Goal: Information Seeking & Learning: Learn about a topic

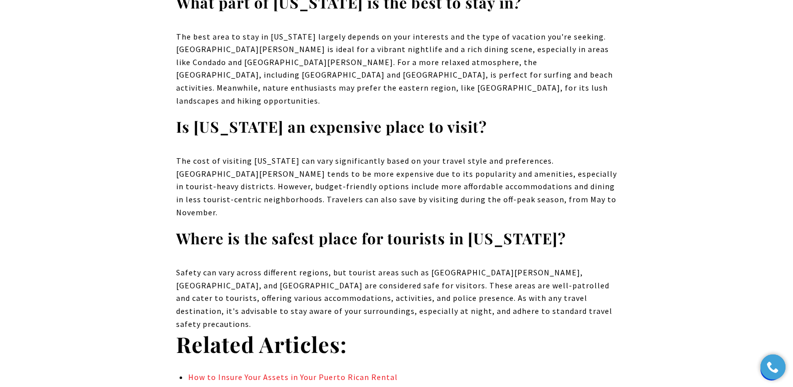
scroll to position [5831, 0]
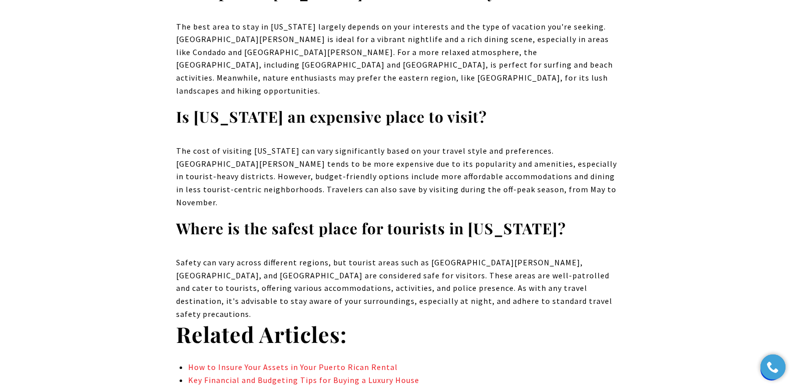
drag, startPoint x: 800, startPoint y: 24, endPoint x: 800, endPoint y: 312, distance: 287.8
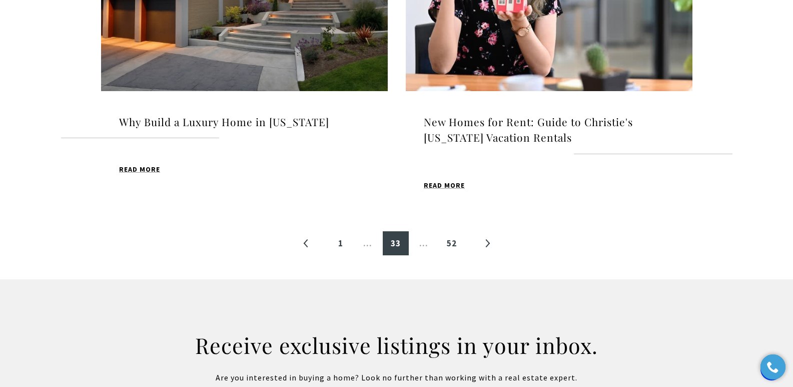
scroll to position [1188, 0]
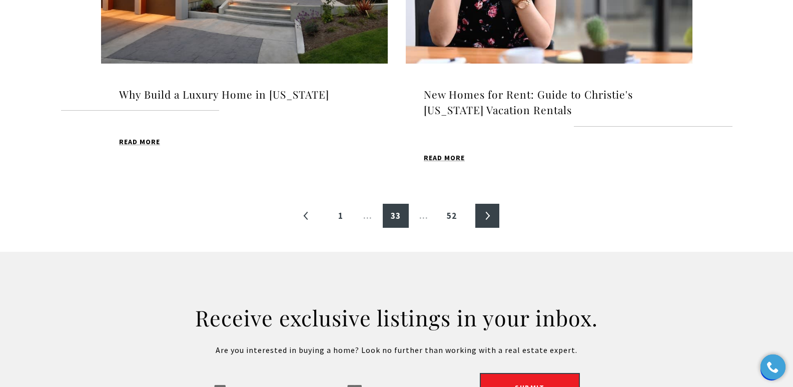
click at [487, 204] on link "»" at bounding box center [488, 216] width 24 height 24
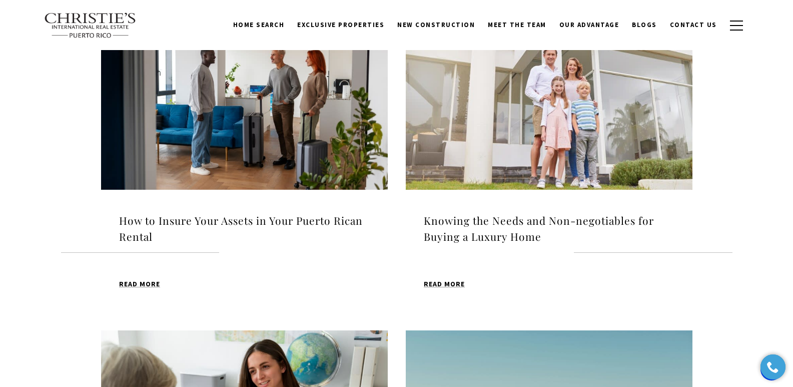
scroll to position [351, 0]
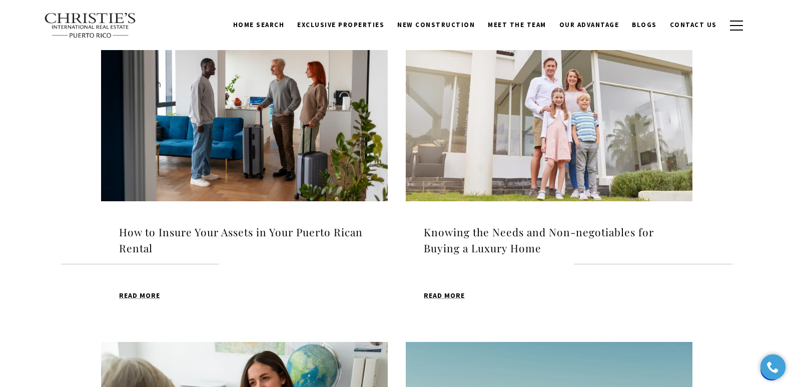
click at [196, 228] on h4 "How to Insure Your Assets in Your Puerto Rican Rental" at bounding box center [244, 240] width 251 height 32
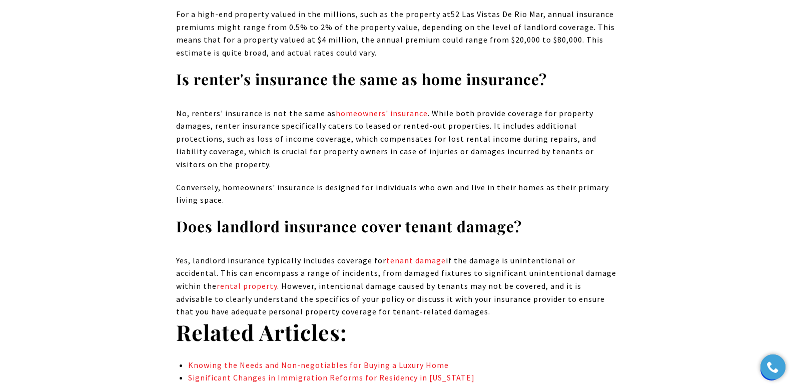
scroll to position [5391, 0]
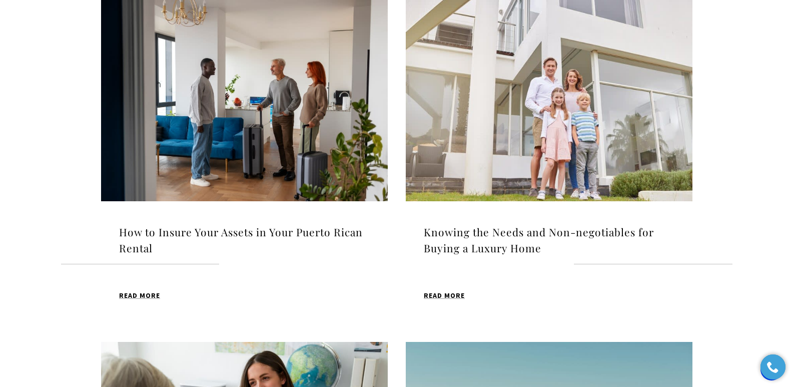
click at [503, 89] on img at bounding box center [549, 100] width 287 height 201
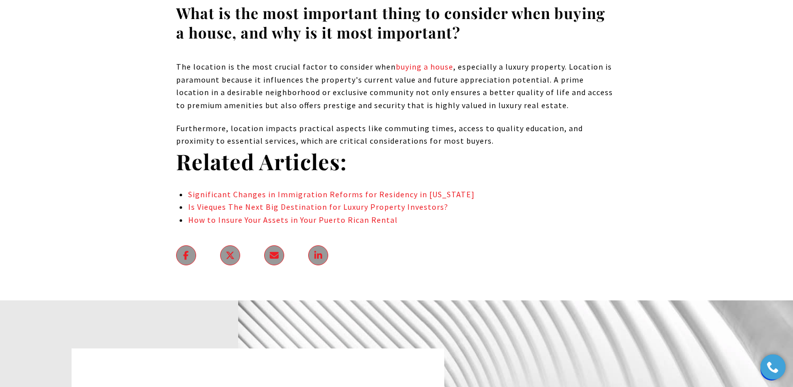
scroll to position [5313, 0]
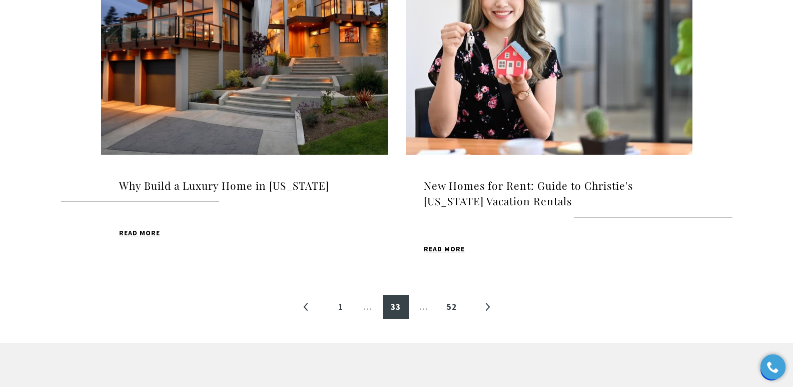
scroll to position [1132, 0]
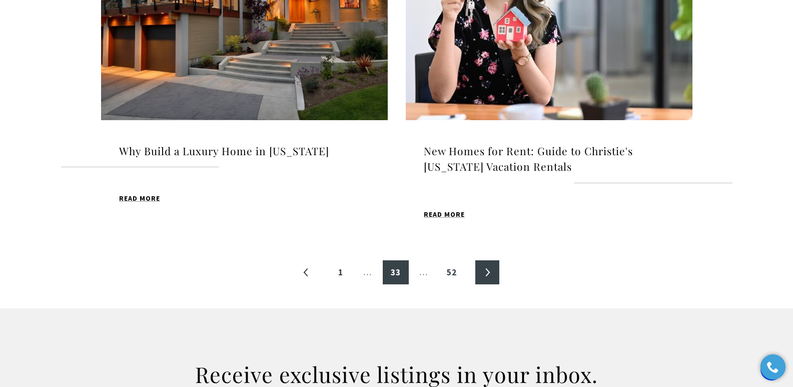
click at [491, 260] on link "»" at bounding box center [488, 272] width 24 height 24
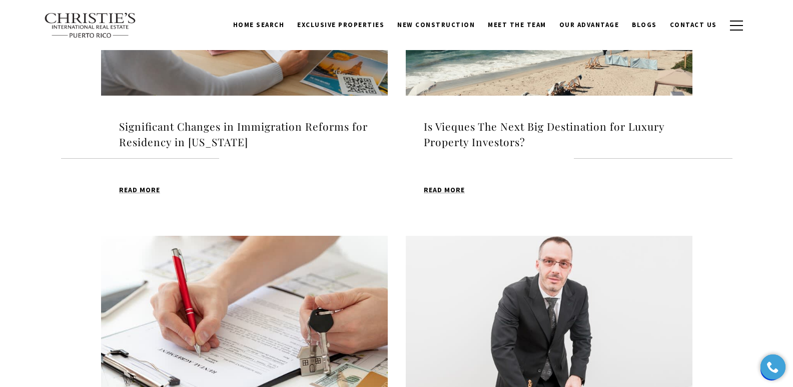
scroll to position [795, 0]
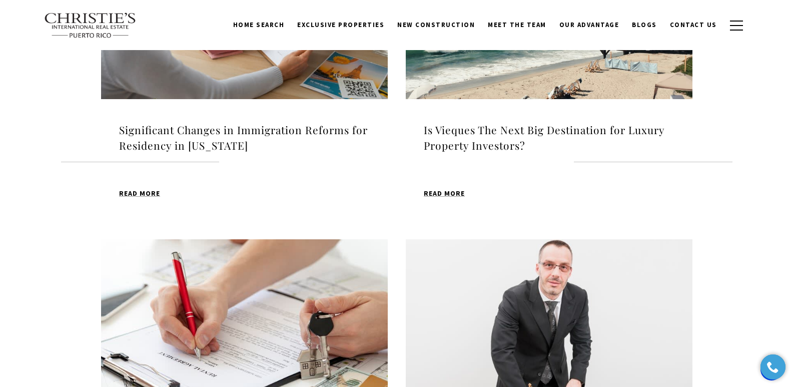
click at [444, 133] on h4 "Is Vieques The Next Big Destination for Luxury Property Investors?" at bounding box center [549, 138] width 251 height 32
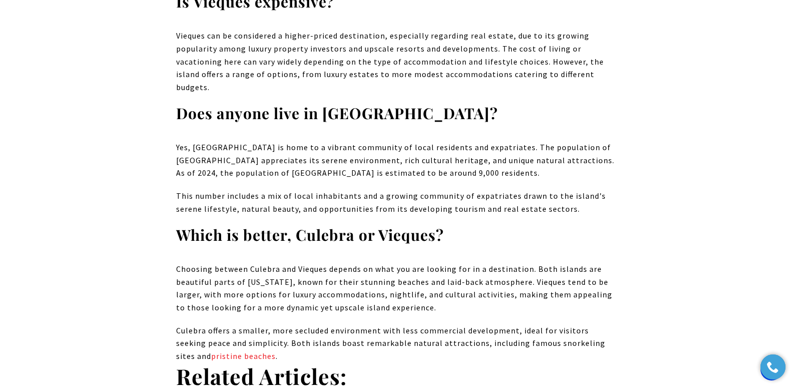
scroll to position [5229, 0]
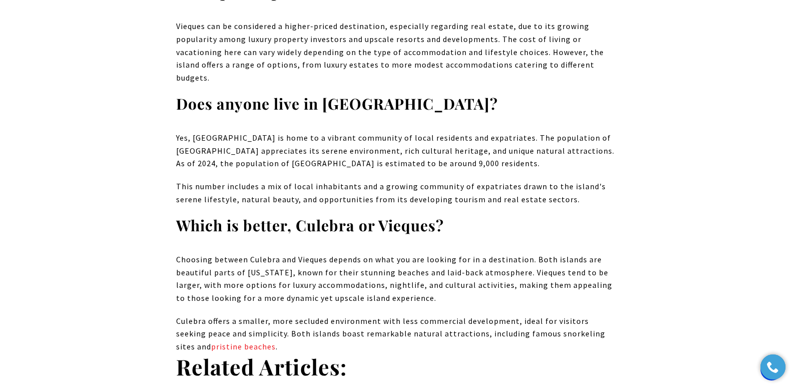
drag, startPoint x: 800, startPoint y: 22, endPoint x: 799, endPoint y: 317, distance: 295.9
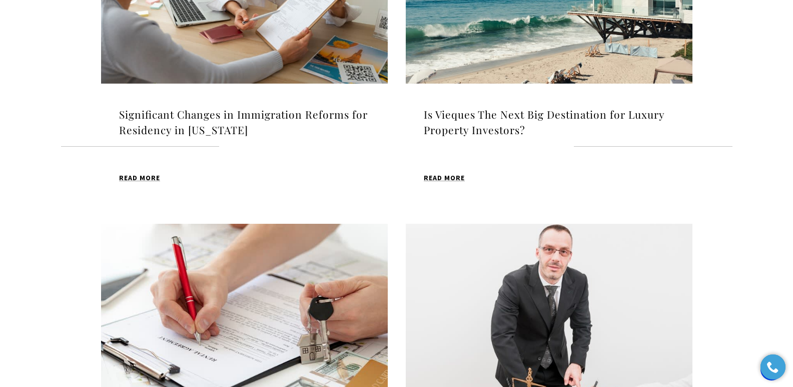
scroll to position [795, 0]
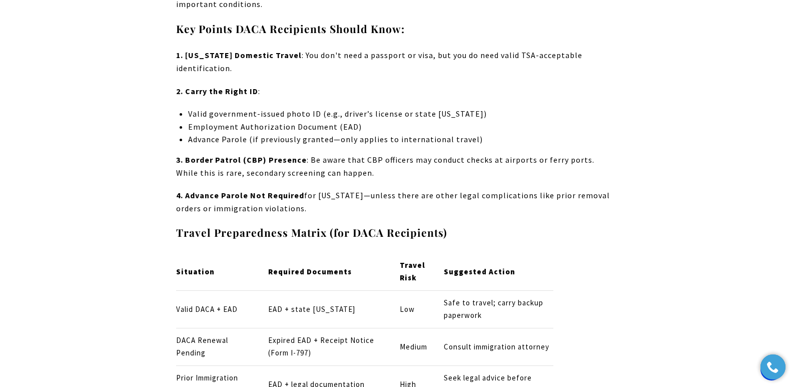
scroll to position [2354, 0]
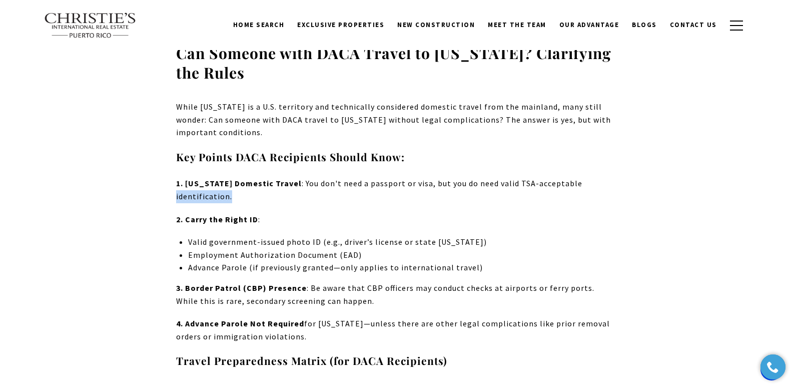
drag, startPoint x: 781, startPoint y: 130, endPoint x: 782, endPoint y: 140, distance: 10.5
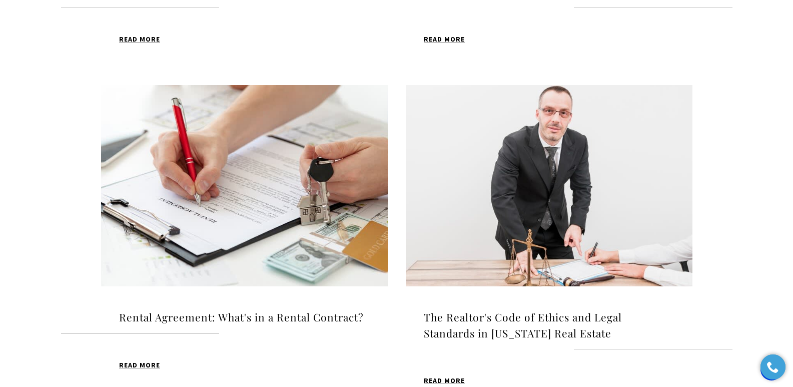
scroll to position [957, 0]
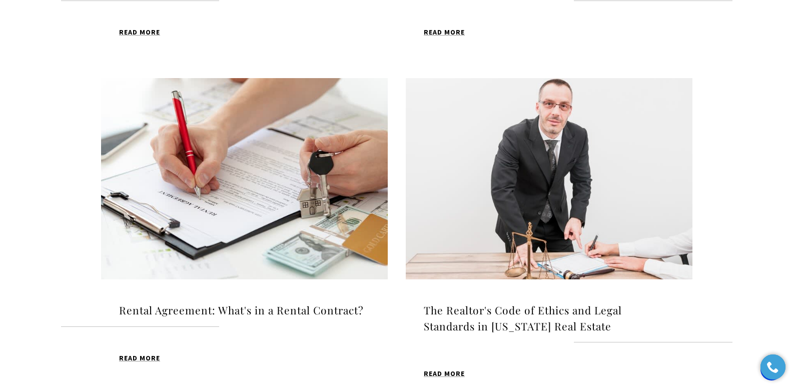
click at [239, 135] on img at bounding box center [244, 178] width 287 height 201
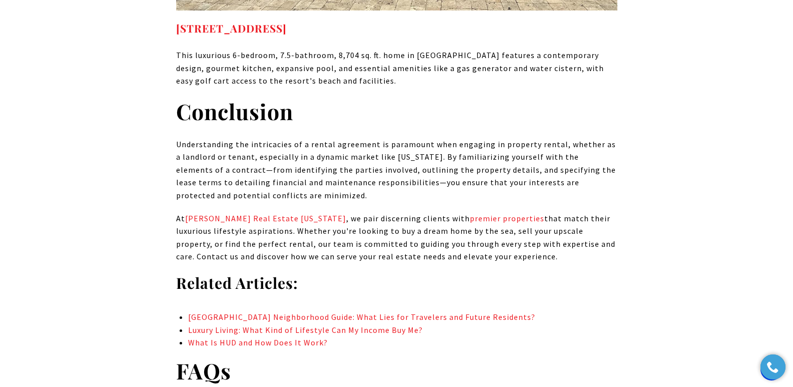
scroll to position [7269, 0]
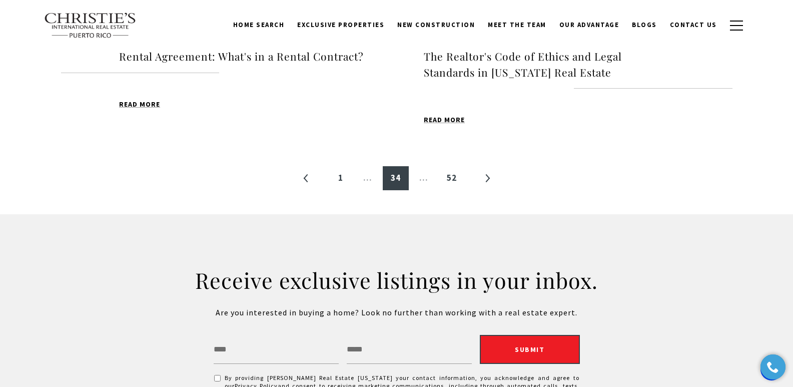
scroll to position [1203, 0]
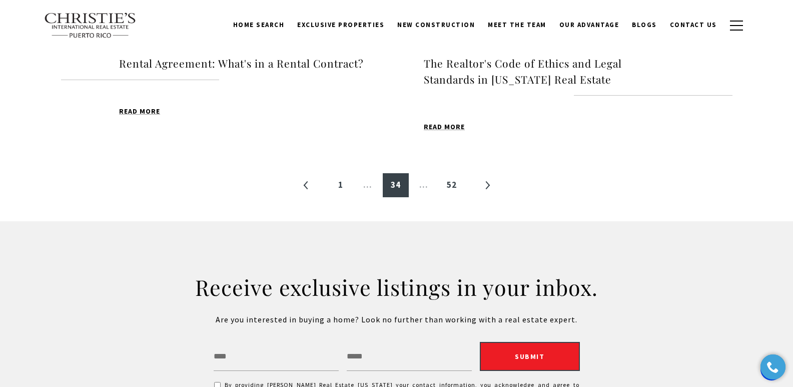
click at [504, 66] on h4 "The Realtor's Code of Ethics and Legal Standards in Puerto Rico Real Estate" at bounding box center [549, 72] width 251 height 32
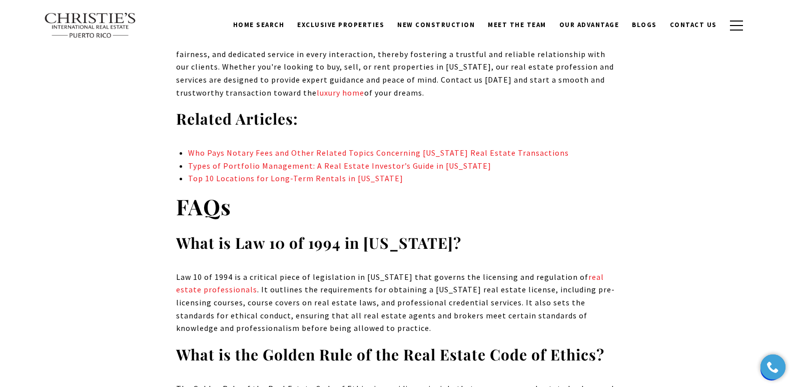
scroll to position [5820, 0]
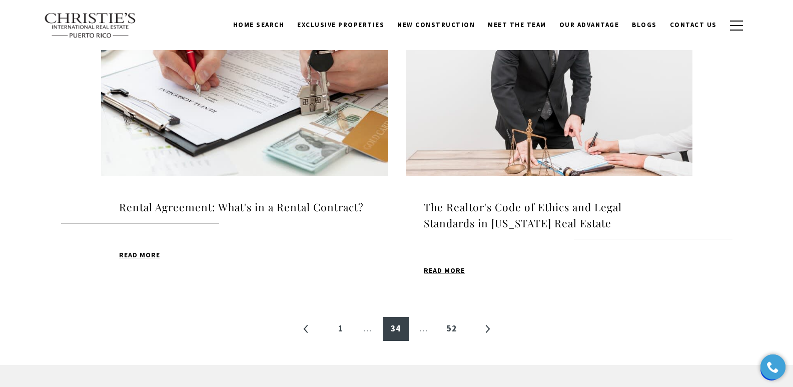
scroll to position [1053, 0]
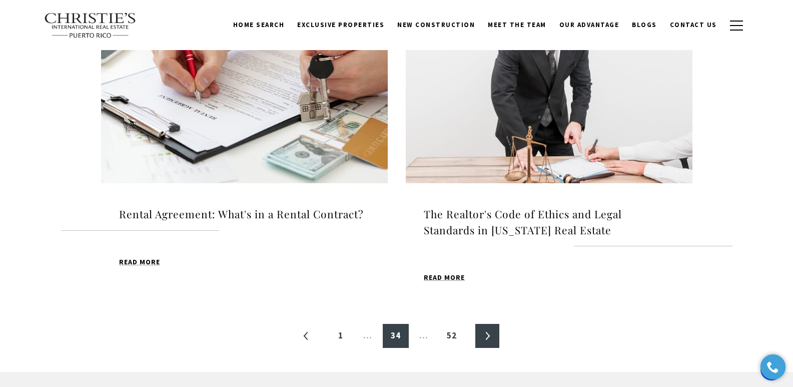
click at [488, 338] on link "»" at bounding box center [488, 336] width 24 height 24
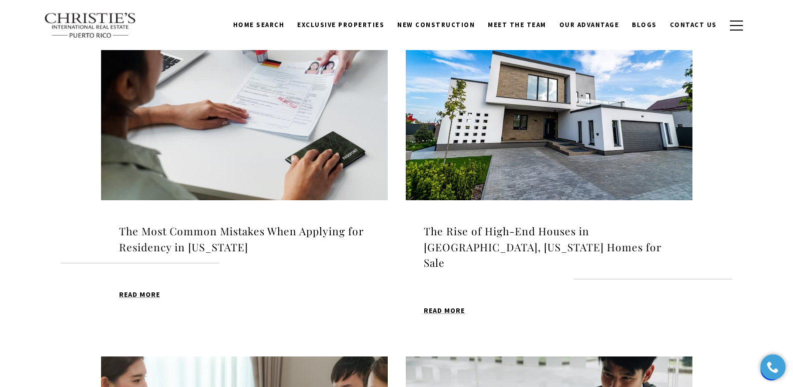
scroll to position [351, 0]
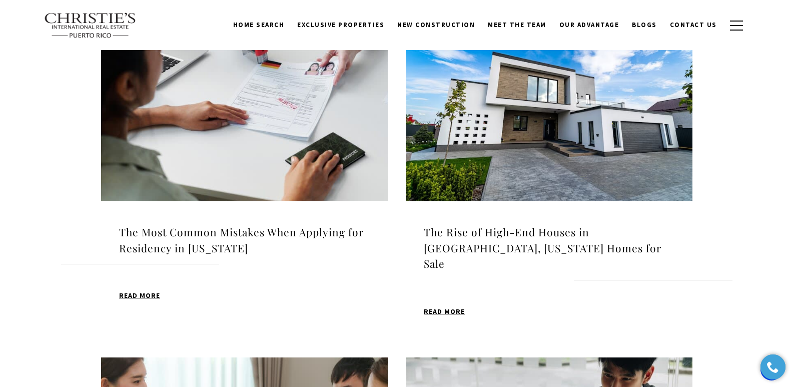
click at [251, 234] on h4 "The Most Common Mistakes When Applying for Residency in [US_STATE]" at bounding box center [244, 240] width 251 height 32
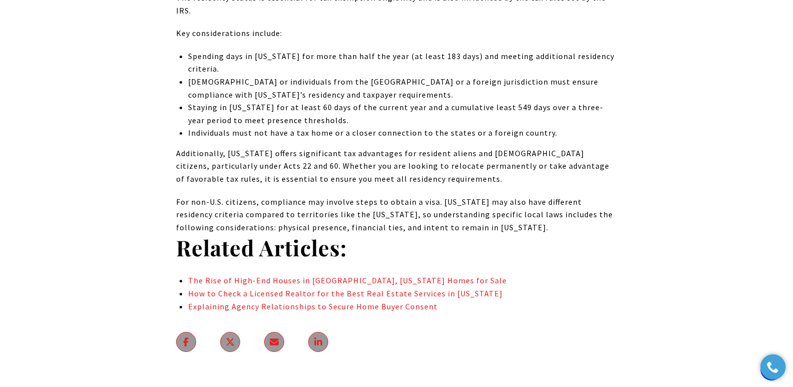
scroll to position [6631, 0]
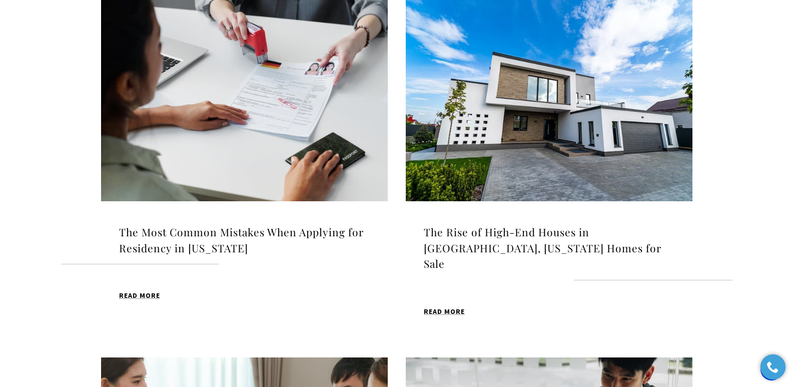
click at [496, 232] on h4 "The Rise of High-End Houses in Carolina, Puerto Rico Homes for Sale" at bounding box center [549, 248] width 251 height 48
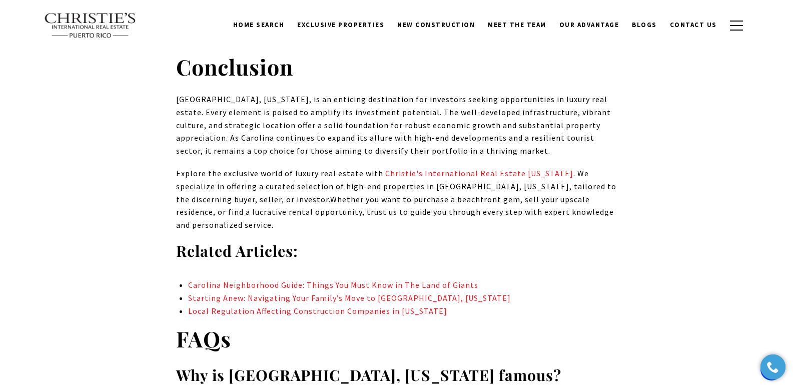
scroll to position [7789, 0]
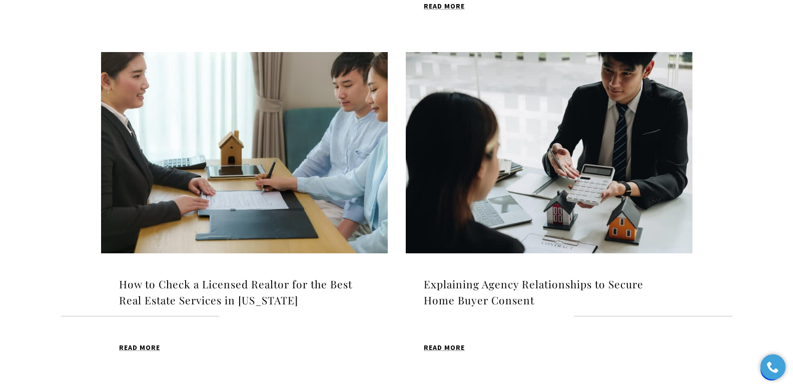
scroll to position [743, 0]
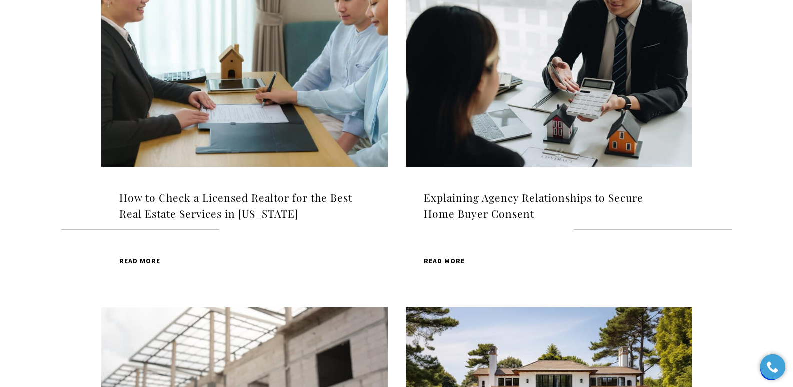
click at [231, 190] on h4 "How to Check a Licensed Realtor for the Best Real Estate Services in [US_STATE]" at bounding box center [244, 206] width 251 height 32
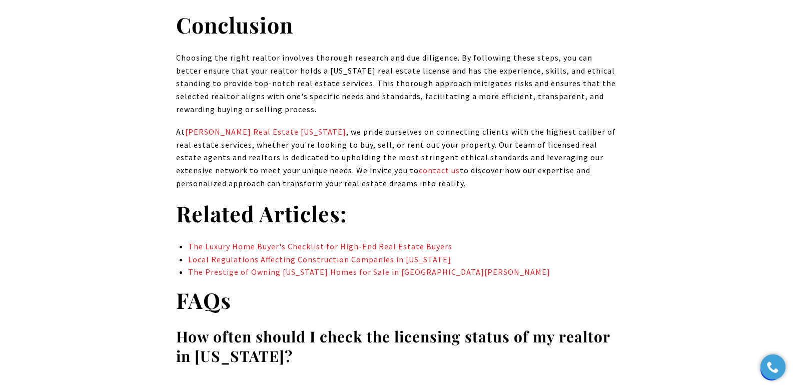
scroll to position [7573, 0]
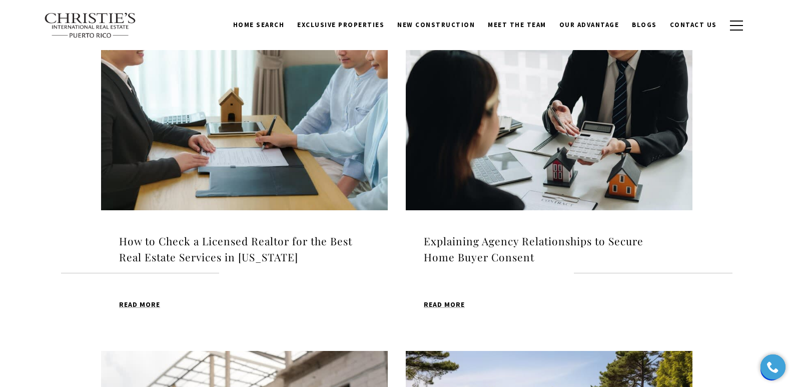
scroll to position [672, 0]
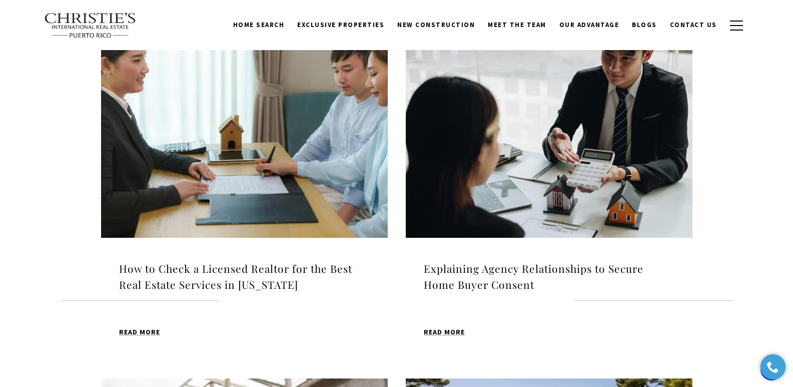
click at [448, 261] on h4 "Explaining Agency Relationships to Secure Home Buyer Consent" at bounding box center [549, 277] width 251 height 32
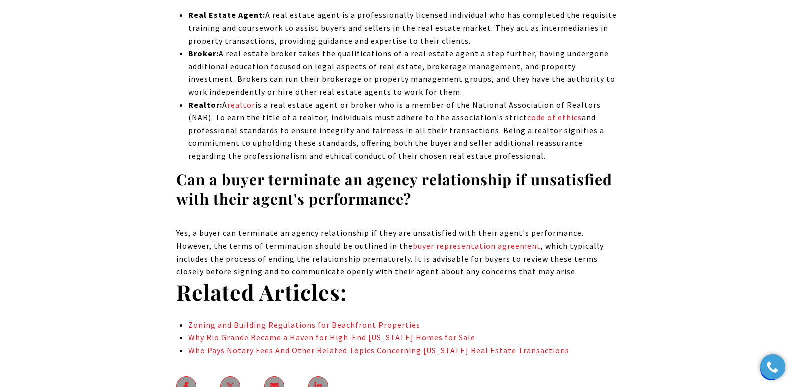
scroll to position [7657, 0]
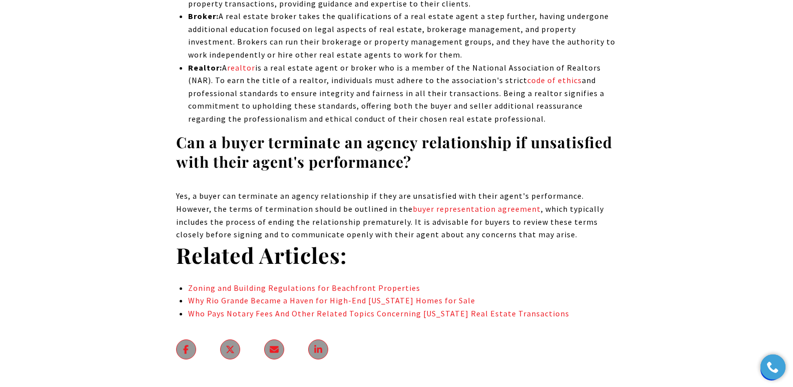
drag, startPoint x: 797, startPoint y: 18, endPoint x: 792, endPoint y: 329, distance: 310.9
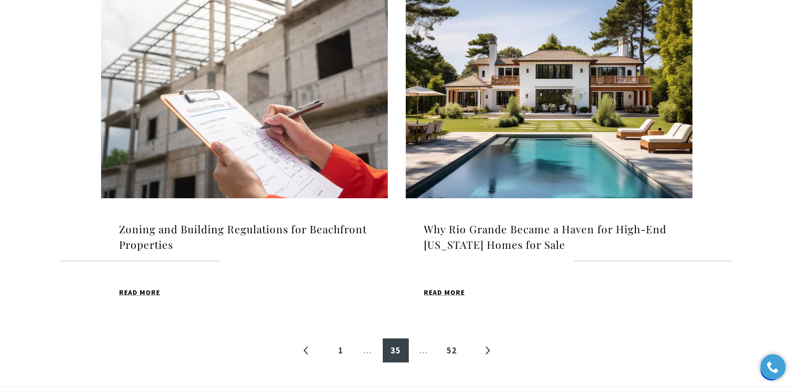
scroll to position [1064, 0]
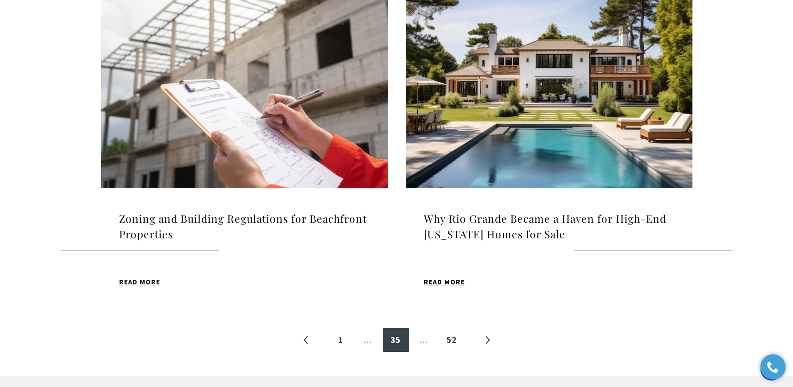
click at [253, 211] on h4 "Zoning and Building Regulations for Beachfront Properties" at bounding box center [244, 227] width 251 height 32
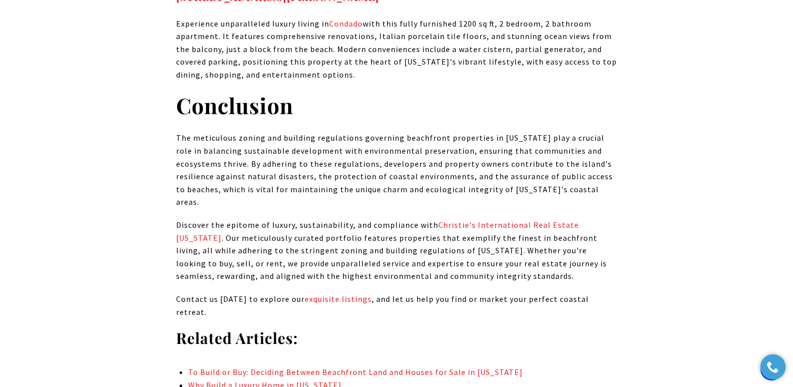
scroll to position [8765, 0]
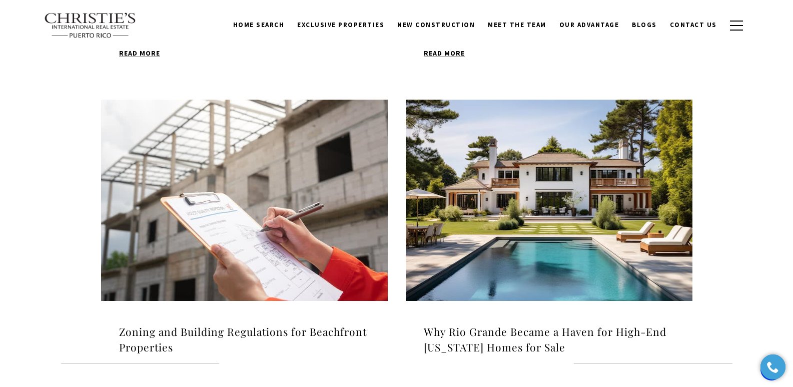
scroll to position [948, 0]
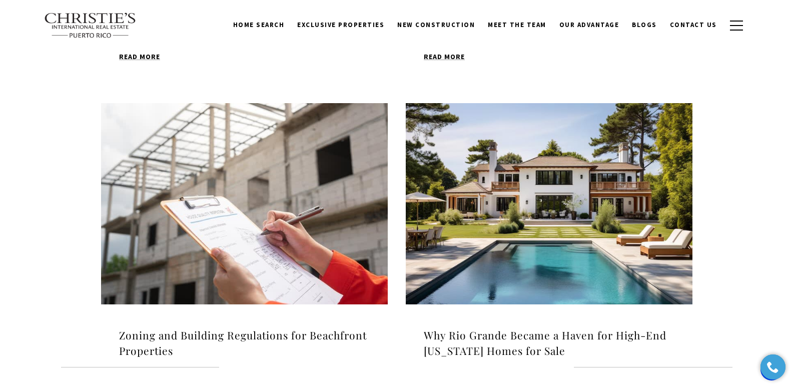
click at [449, 327] on h4 "Why Rio Grande Became a Haven for High-End [US_STATE] Homes for Sale" at bounding box center [549, 343] width 251 height 32
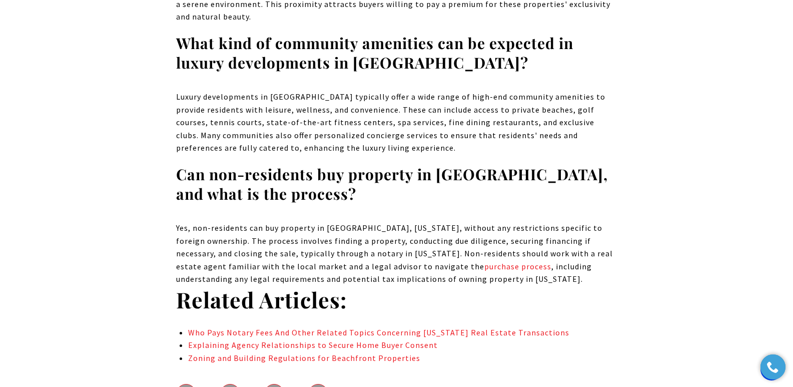
scroll to position [7949, 0]
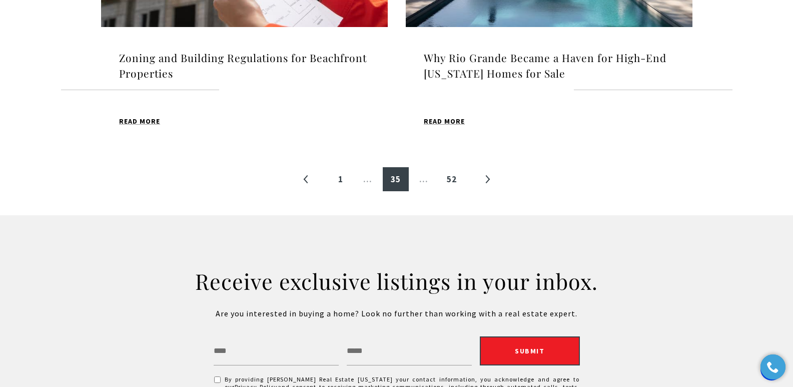
scroll to position [1228, 0]
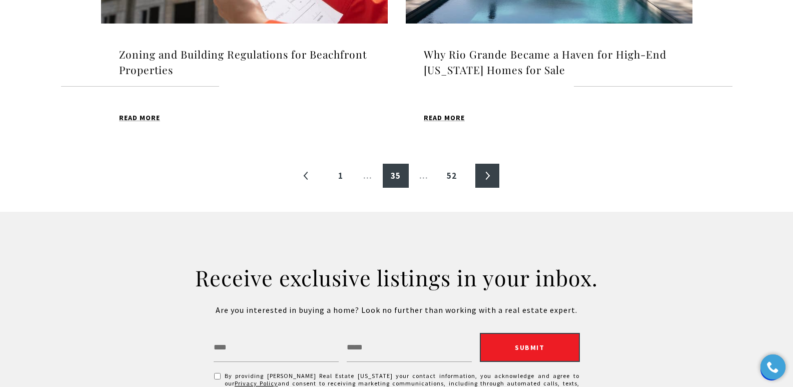
click at [486, 164] on link "»" at bounding box center [488, 176] width 24 height 24
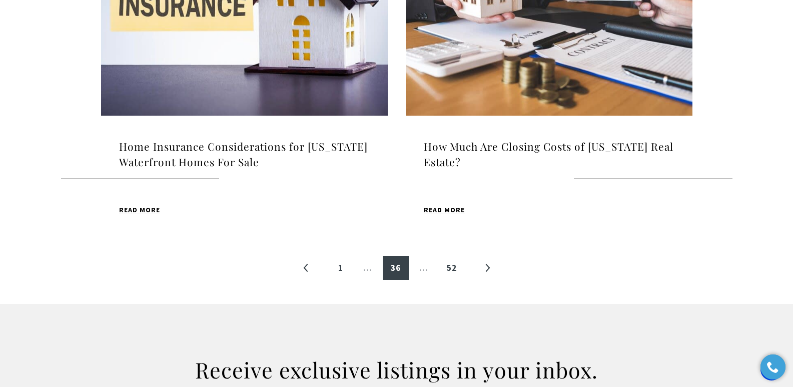
scroll to position [1181, 0]
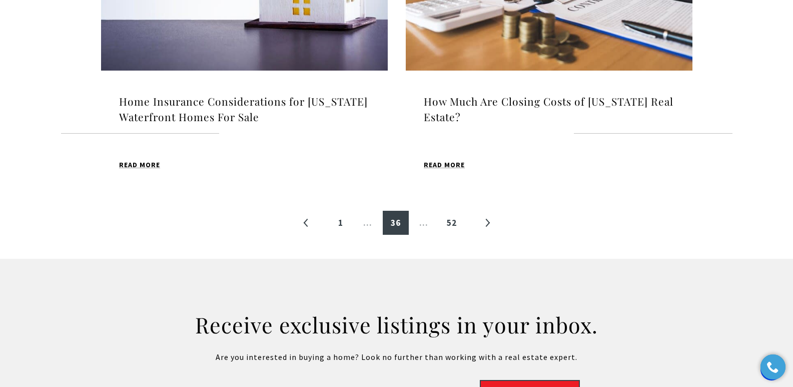
click at [467, 118] on h4 "How Much Are Closing Costs of [US_STATE] Real Estate?" at bounding box center [549, 110] width 251 height 32
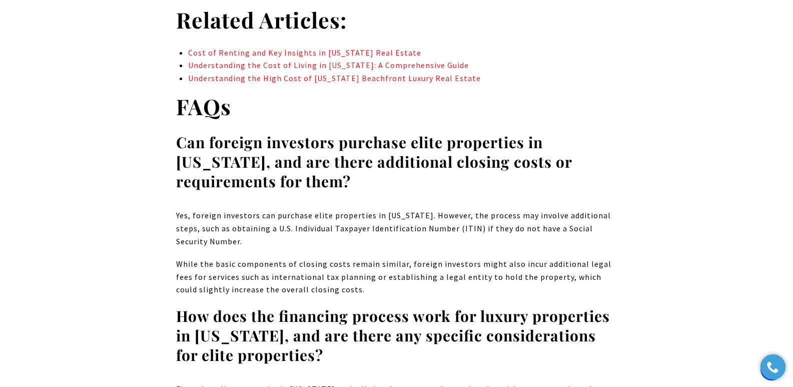
drag, startPoint x: 795, startPoint y: 22, endPoint x: 784, endPoint y: 263, distance: 241.0
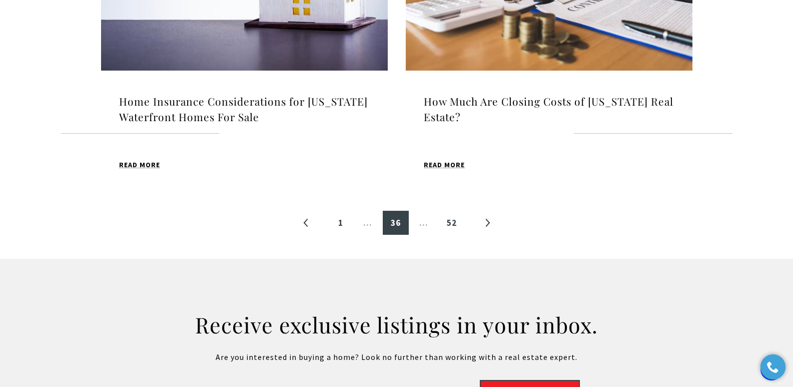
click at [206, 110] on h4 "Home Insurance Considerations for [US_STATE] Waterfront Homes For Sale" at bounding box center [244, 110] width 251 height 32
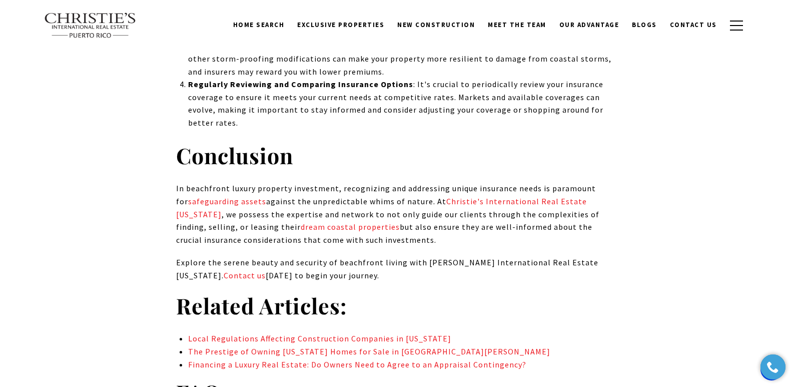
scroll to position [4844, 0]
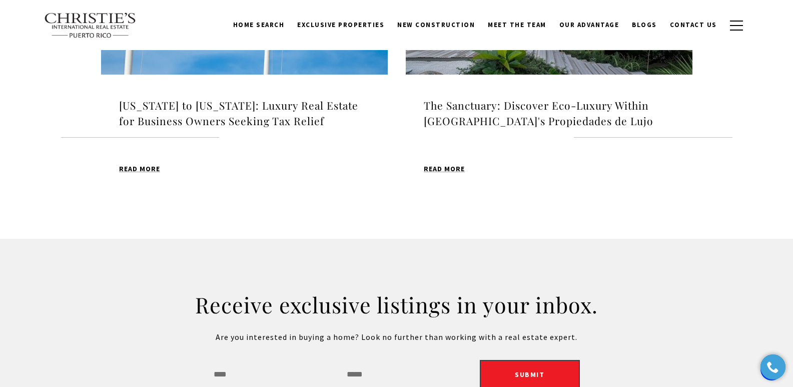
scroll to position [1181, 0]
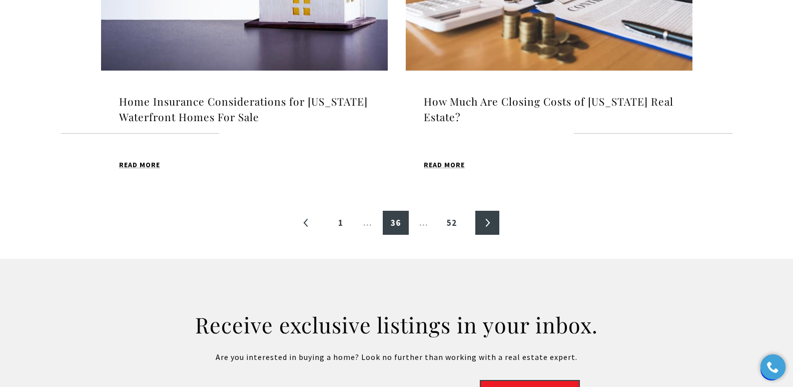
click at [485, 222] on link "»" at bounding box center [488, 223] width 24 height 24
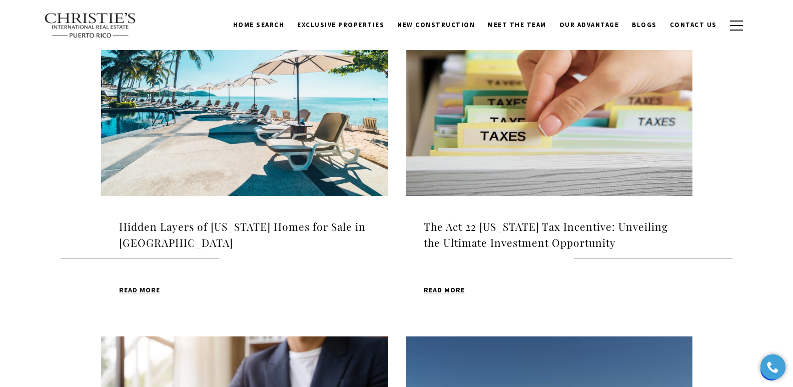
scroll to position [351, 0]
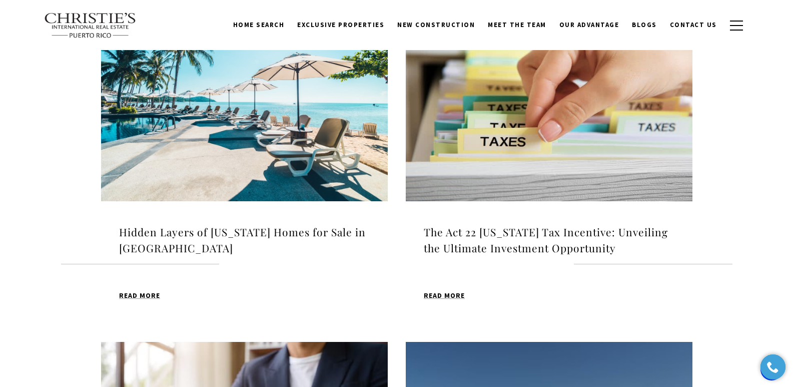
click at [472, 235] on h4 "The Act 22 Puerto Rico Tax Incentive: Unveiling the Ultimate Investment Opportu…" at bounding box center [549, 240] width 251 height 32
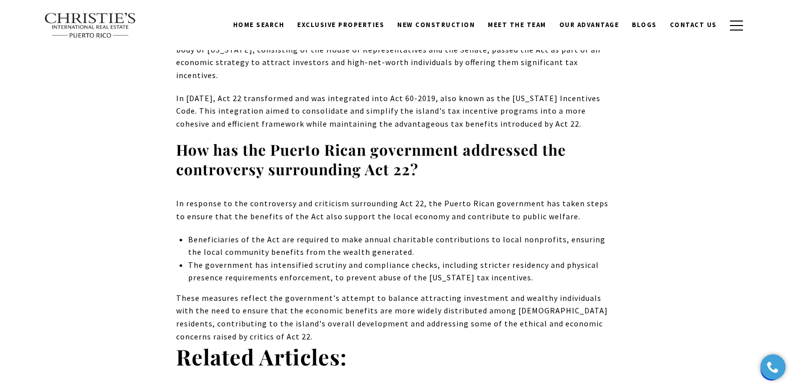
scroll to position [5747, 0]
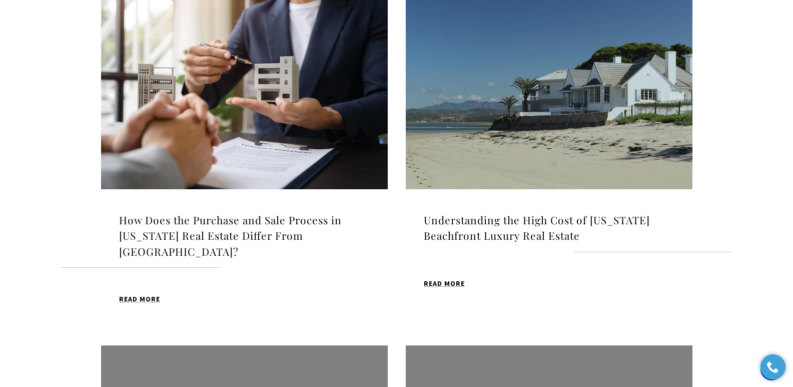
scroll to position [709, 0]
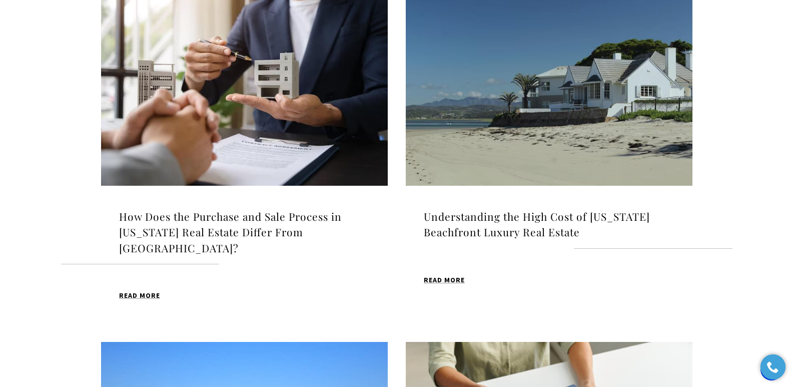
click at [282, 222] on h4 "How Does the Purchase and Sale Process in [US_STATE] Real Estate Differ From [G…" at bounding box center [244, 233] width 251 height 48
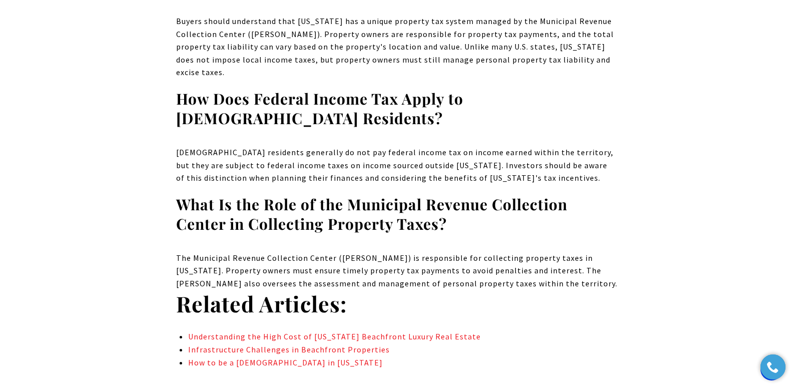
scroll to position [8381, 0]
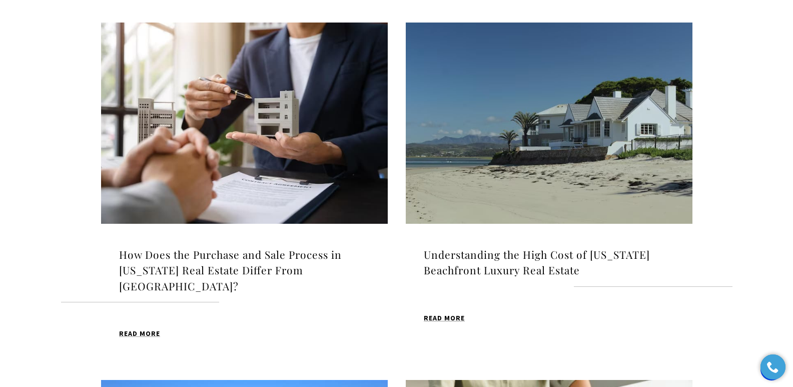
scroll to position [702, 0]
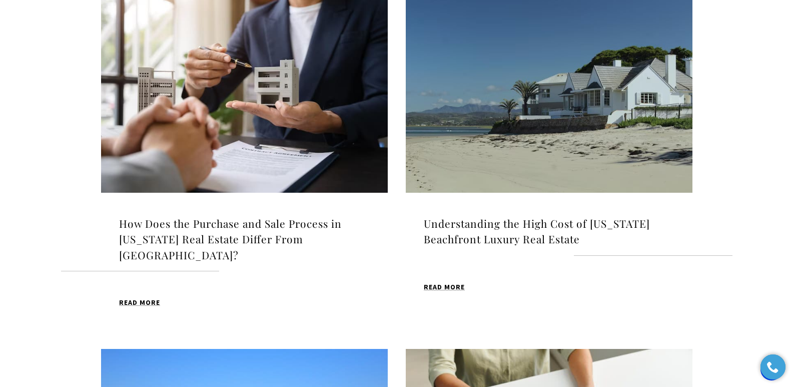
click at [467, 220] on h4 "Understanding the High Cost of [US_STATE] Beachfront Luxury Real Estate" at bounding box center [549, 232] width 251 height 32
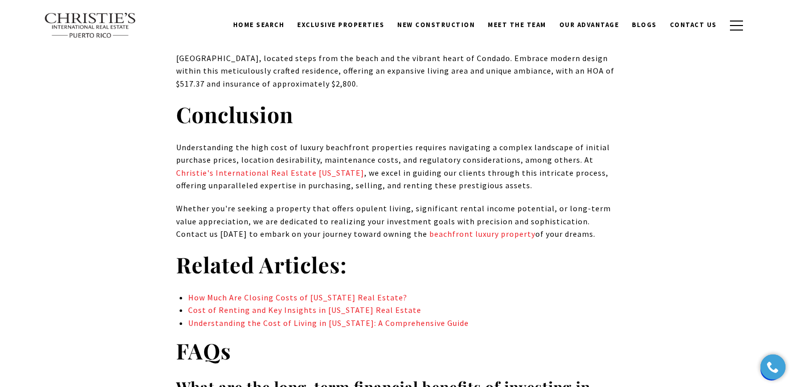
drag, startPoint x: 799, startPoint y: 19, endPoint x: 484, endPoint y: 155, distance: 343.5
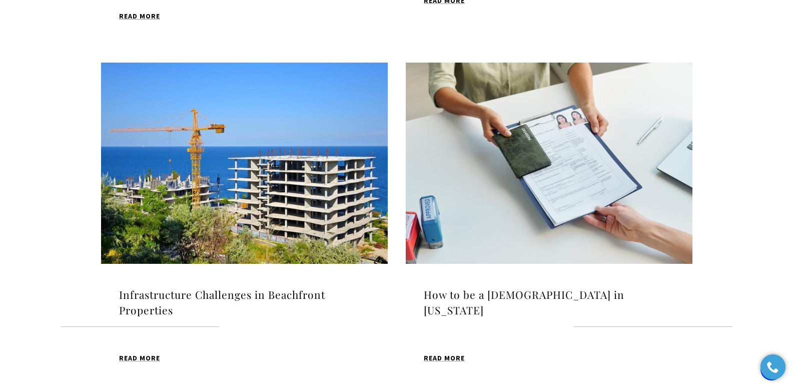
scroll to position [995, 0]
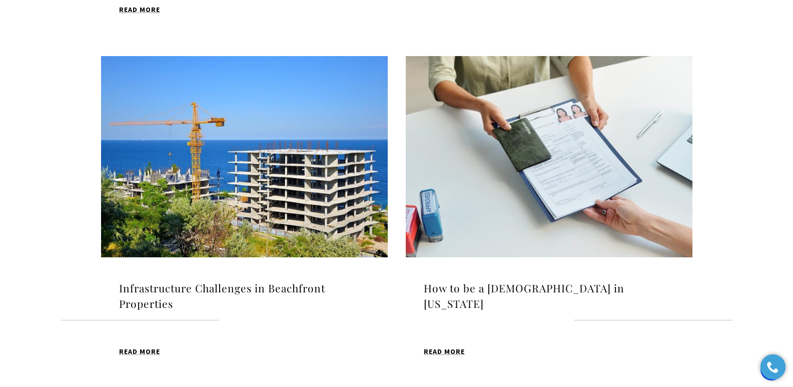
click at [256, 151] on img at bounding box center [244, 156] width 287 height 201
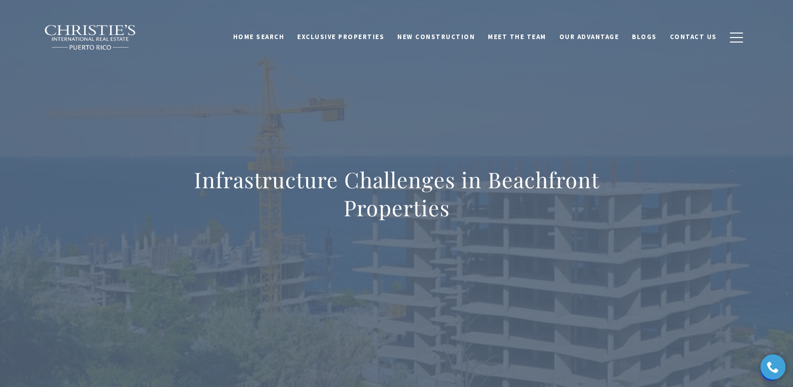
drag, startPoint x: 791, startPoint y: 27, endPoint x: 792, endPoint y: 181, distance: 154.7
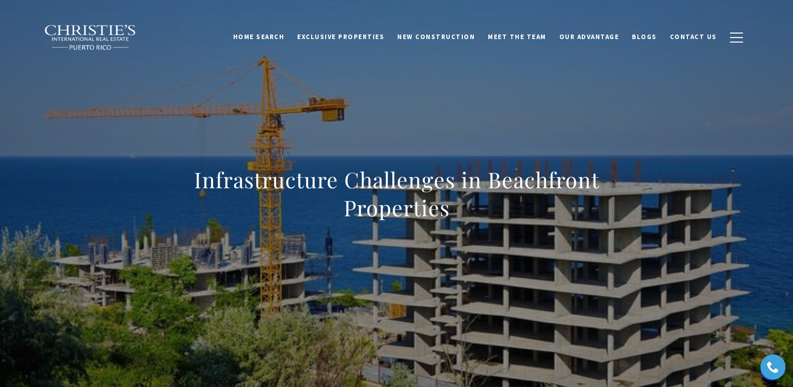
click at [720, 132] on div "Infrastructure Challenges in Beachfront Properties" at bounding box center [397, 200] width 701 height 300
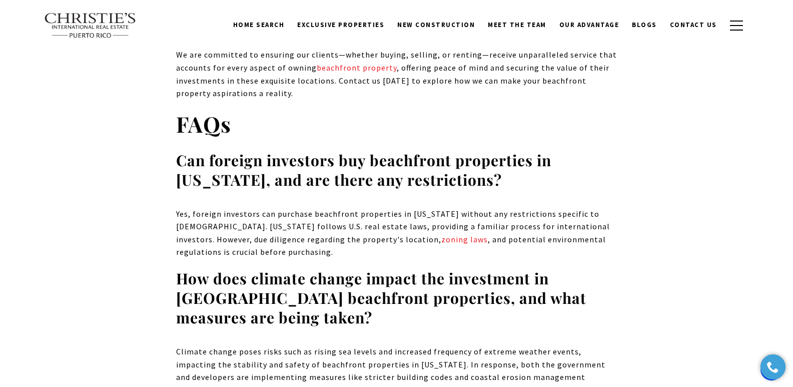
scroll to position [4717, 0]
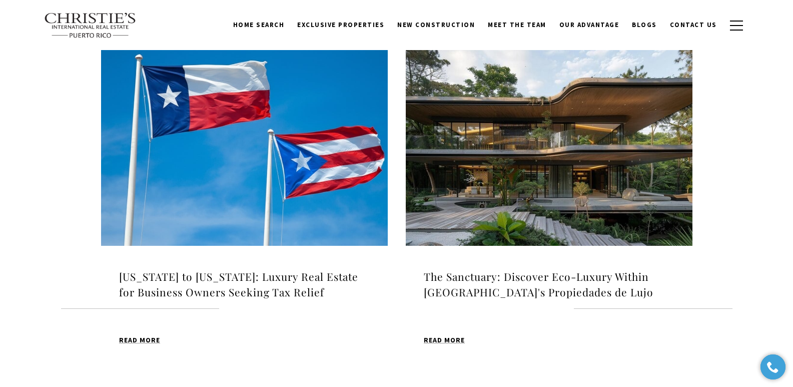
scroll to position [1010, 0]
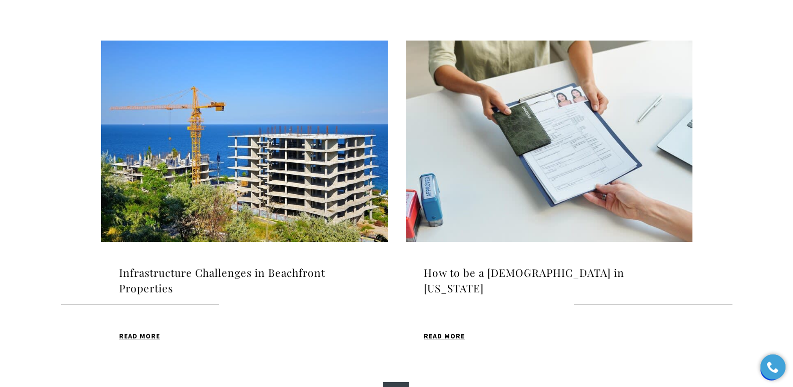
click at [553, 265] on h4 "How to be a [DEMOGRAPHIC_DATA] in [US_STATE]" at bounding box center [549, 281] width 251 height 32
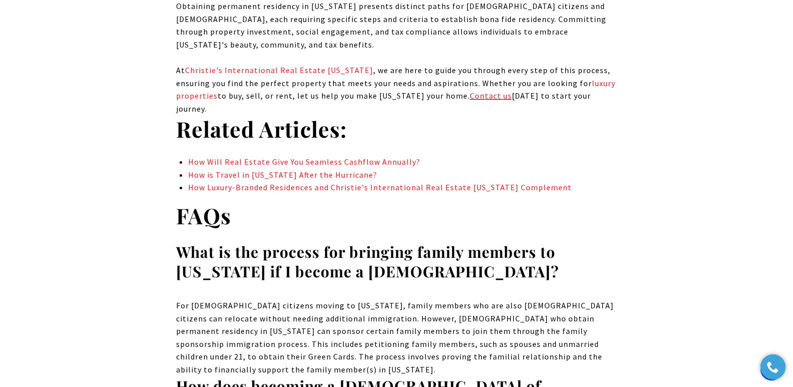
scroll to position [6307, 0]
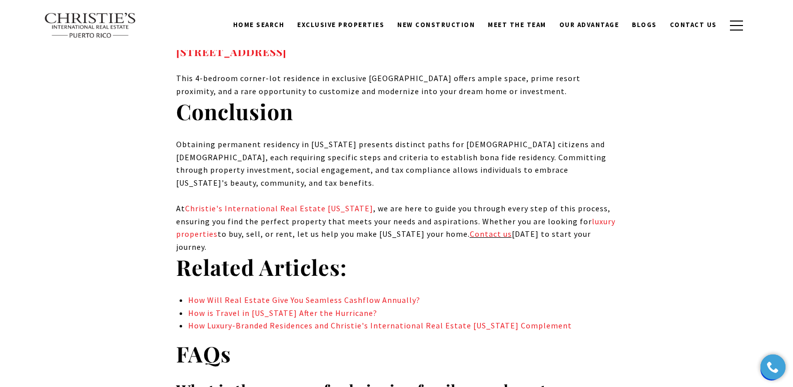
drag, startPoint x: 795, startPoint y: 21, endPoint x: 703, endPoint y: 233, distance: 231.2
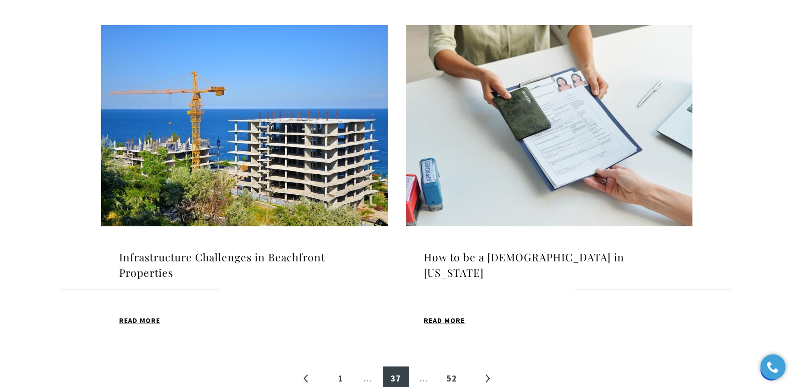
scroll to position [1010, 0]
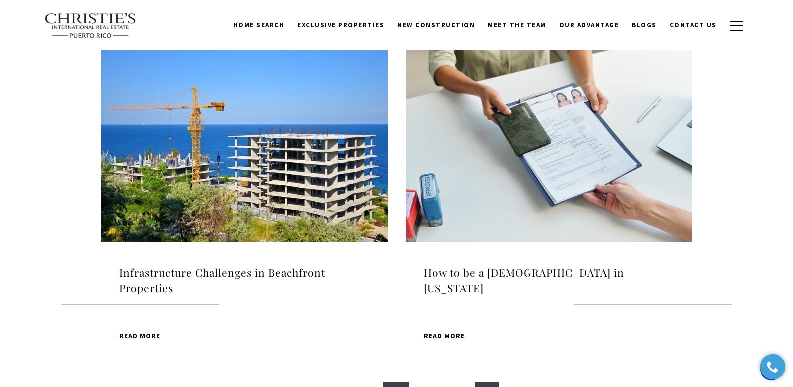
click at [486, 382] on link "»" at bounding box center [488, 394] width 24 height 24
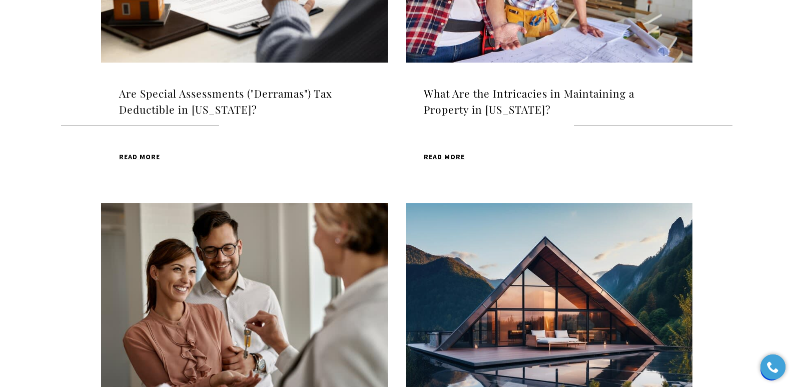
scroll to position [511, 0]
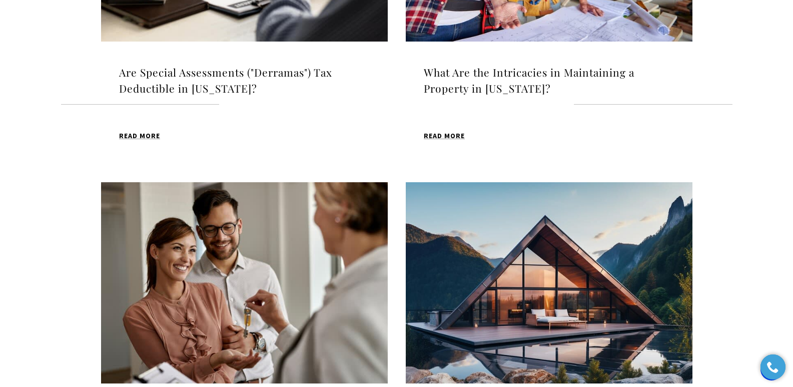
click at [280, 72] on h4 "Are Special Assessments ("Derramas") Tax Deductible in [US_STATE]?" at bounding box center [244, 81] width 251 height 32
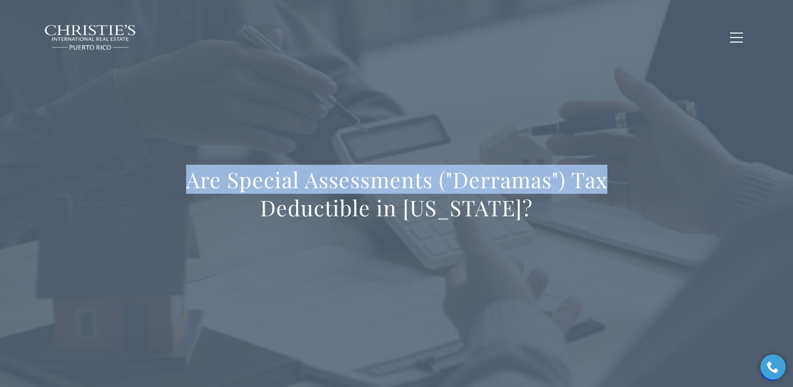
drag, startPoint x: 793, startPoint y: 22, endPoint x: 794, endPoint y: 67, distance: 45.1
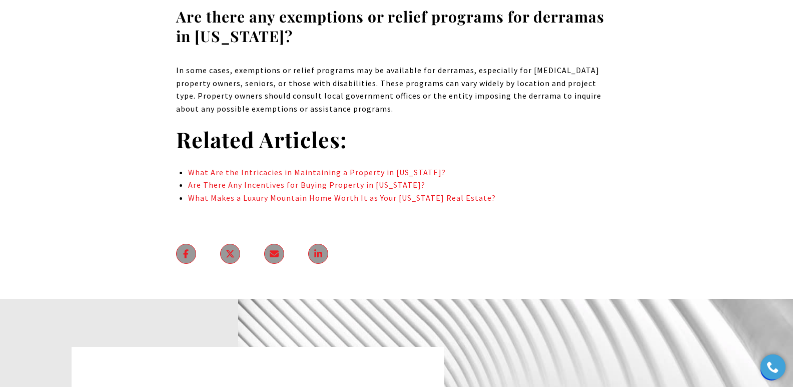
scroll to position [5248, 0]
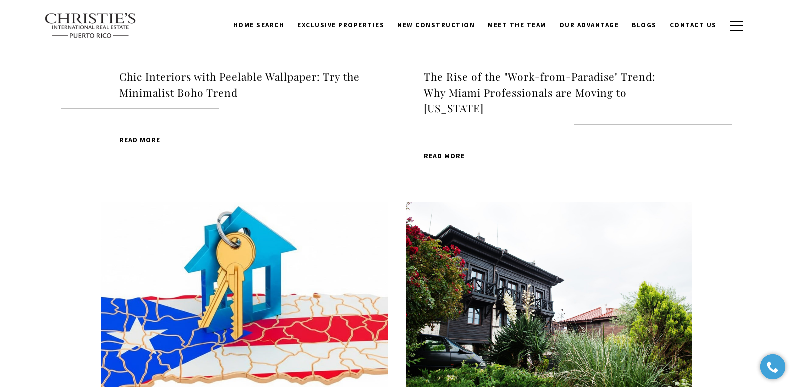
scroll to position [511, 0]
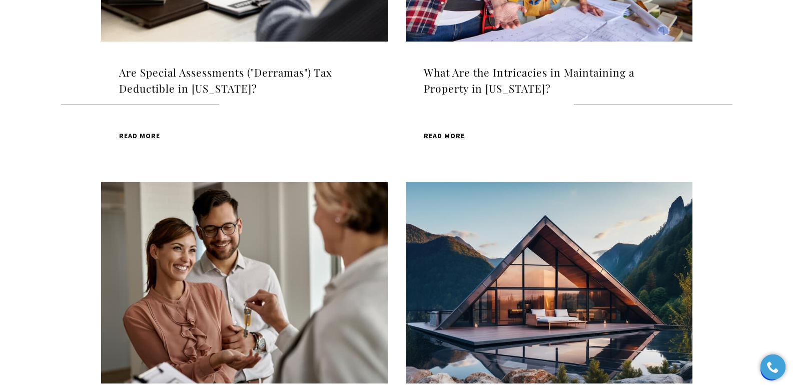
click at [518, 257] on img at bounding box center [549, 282] width 287 height 201
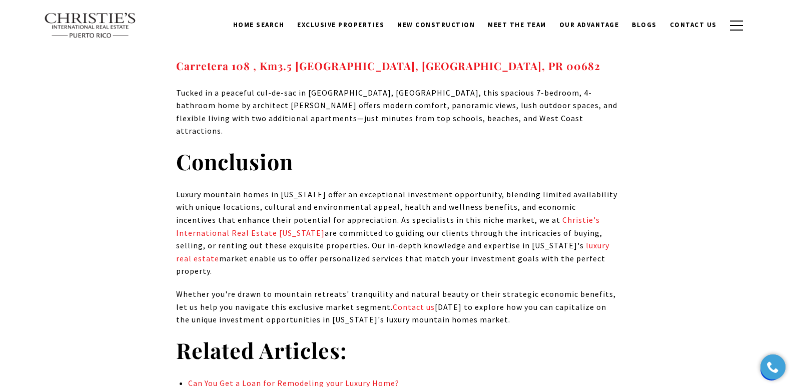
scroll to position [7532, 0]
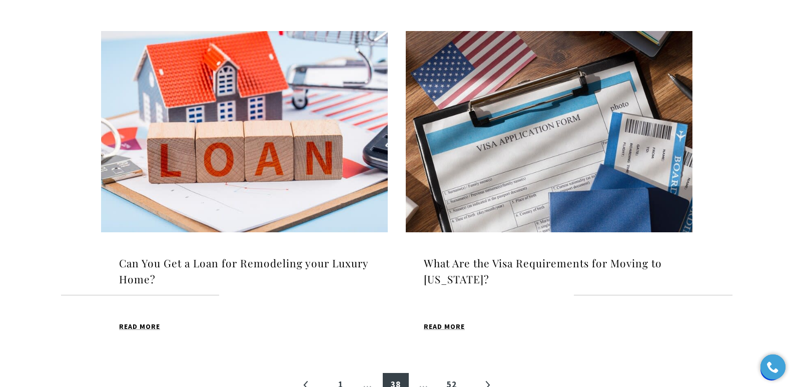
scroll to position [1011, 0]
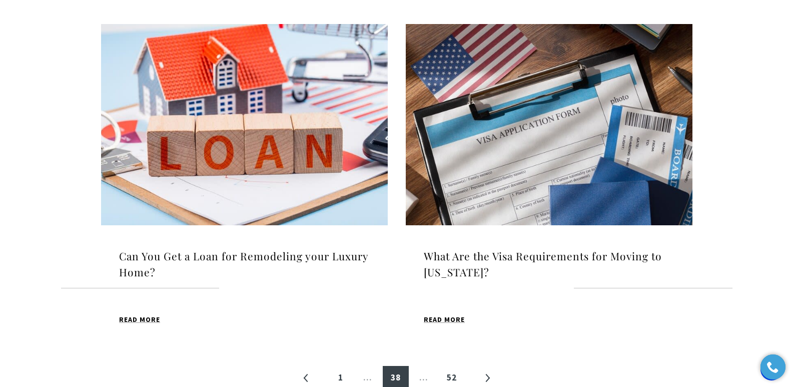
click at [262, 139] on img at bounding box center [244, 124] width 287 height 201
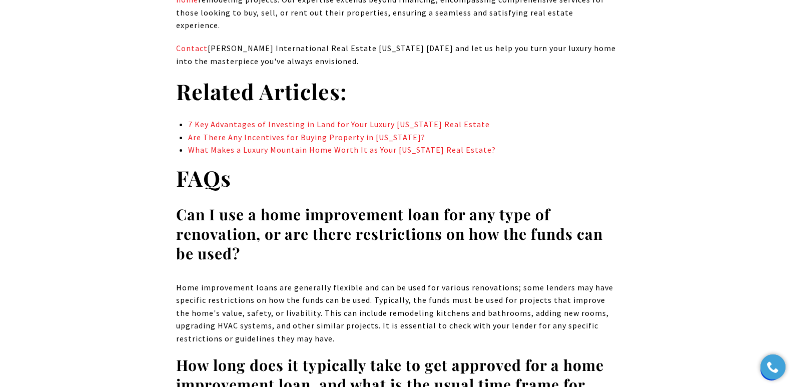
scroll to position [4803, 0]
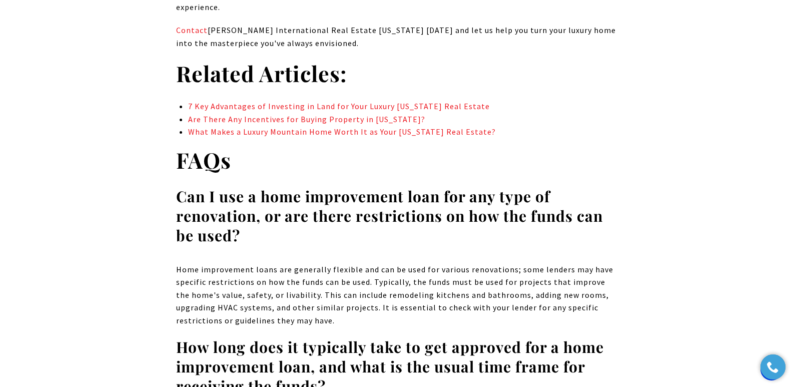
drag, startPoint x: 798, startPoint y: 18, endPoint x: 800, endPoint y: 282, distance: 263.8
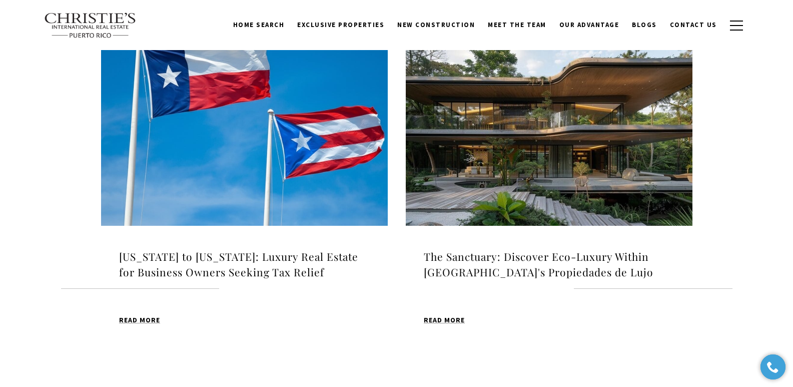
scroll to position [1026, 0]
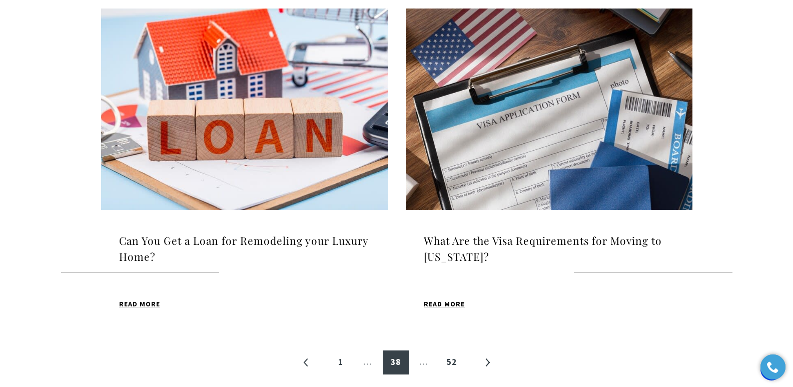
click at [476, 236] on h4 "What Are the Visa Requirements for Moving to Puerto Rico?" at bounding box center [549, 249] width 251 height 32
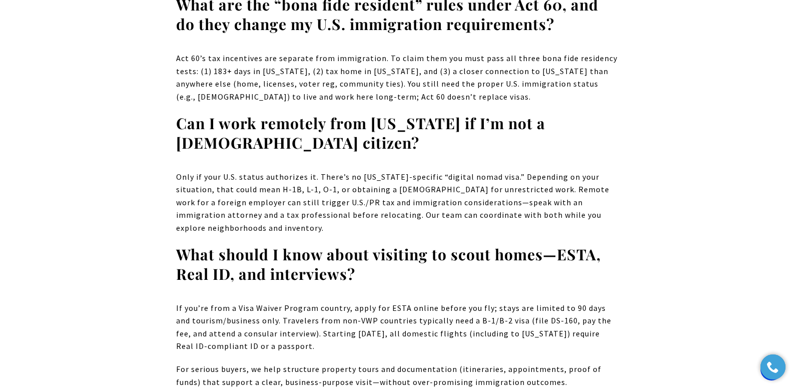
scroll to position [9787, 0]
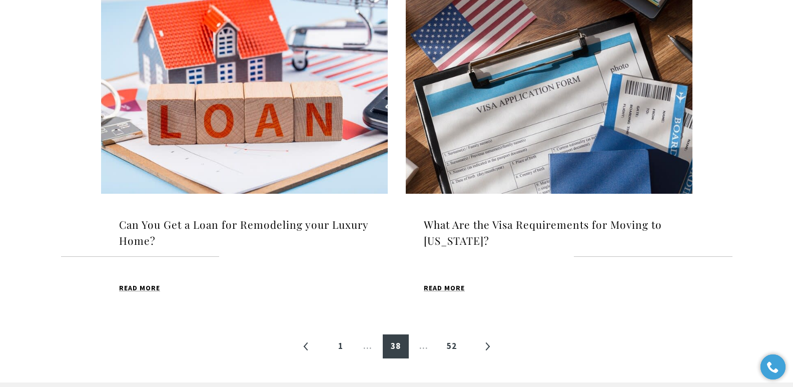
scroll to position [1026, 0]
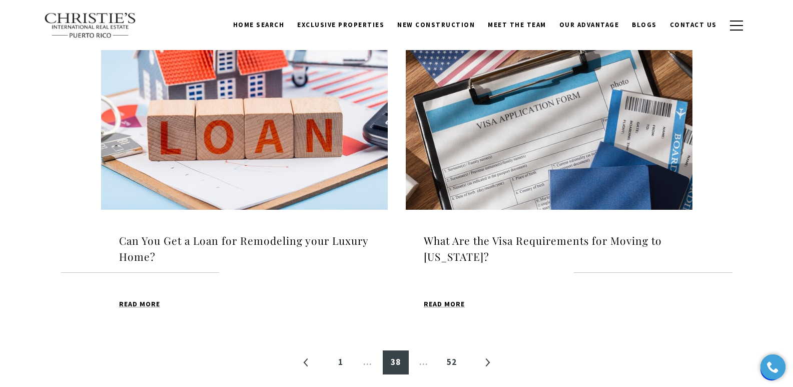
click at [458, 245] on h4 "What Are the Visa Requirements for Moving to [US_STATE]?" at bounding box center [549, 249] width 251 height 32
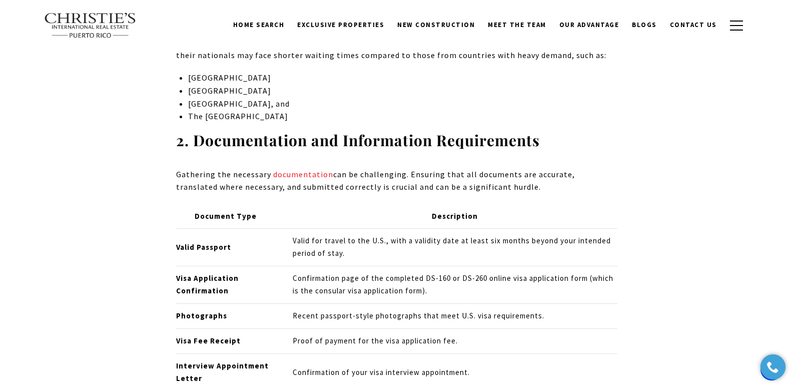
scroll to position [6750, 0]
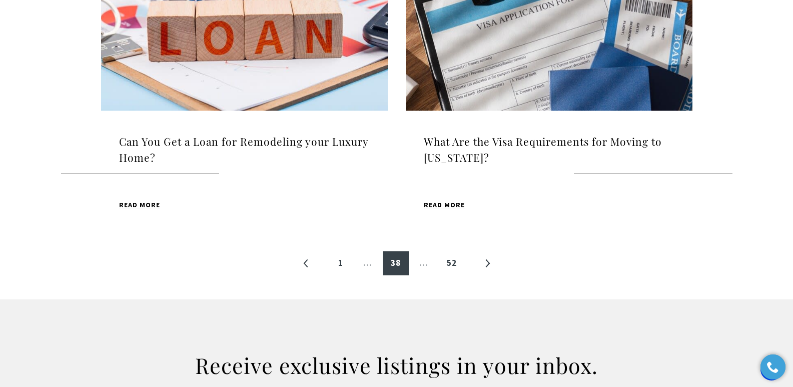
scroll to position [1129, 0]
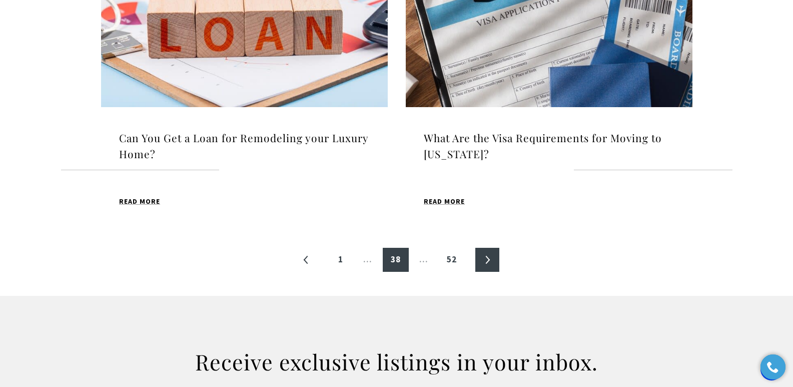
click at [490, 254] on link "»" at bounding box center [488, 260] width 24 height 24
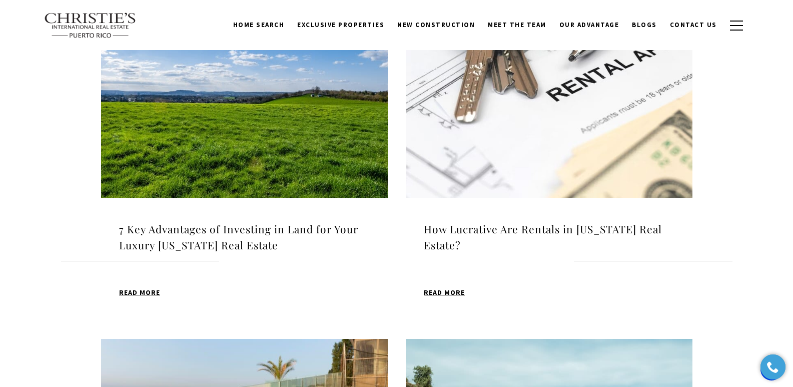
scroll to position [351, 0]
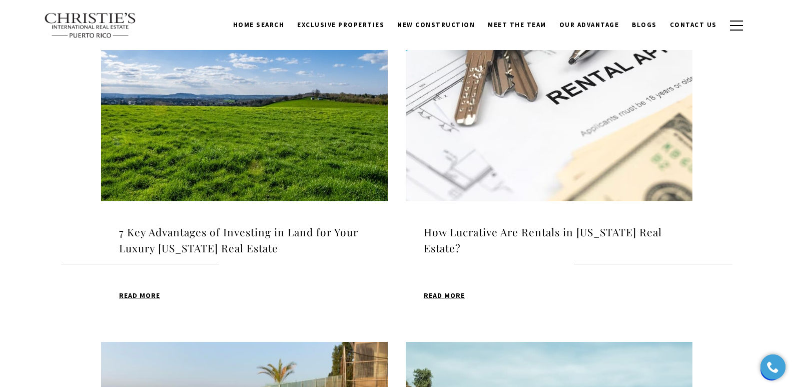
click at [248, 233] on h4 "7 Key Advantages of Investing in Land for Your Luxury [US_STATE] Real Estate" at bounding box center [244, 240] width 251 height 32
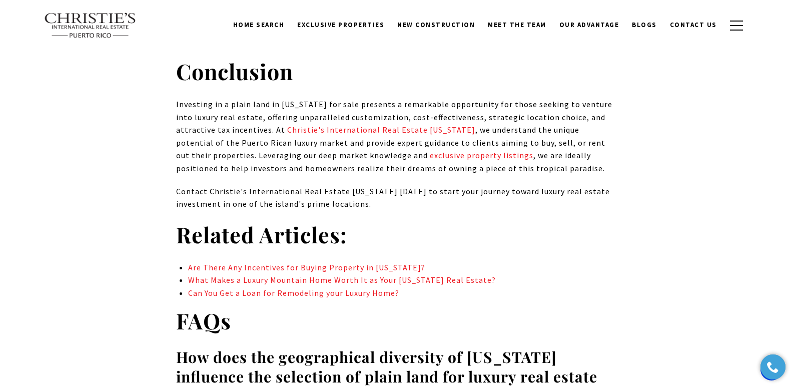
scroll to position [7430, 0]
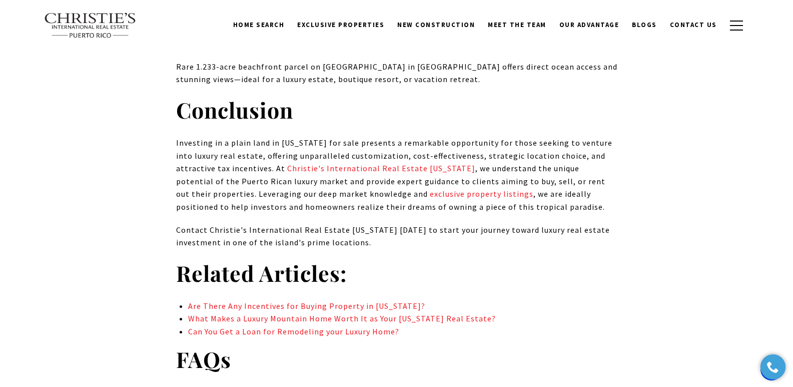
drag, startPoint x: 797, startPoint y: 18, endPoint x: 783, endPoint y: 315, distance: 297.2
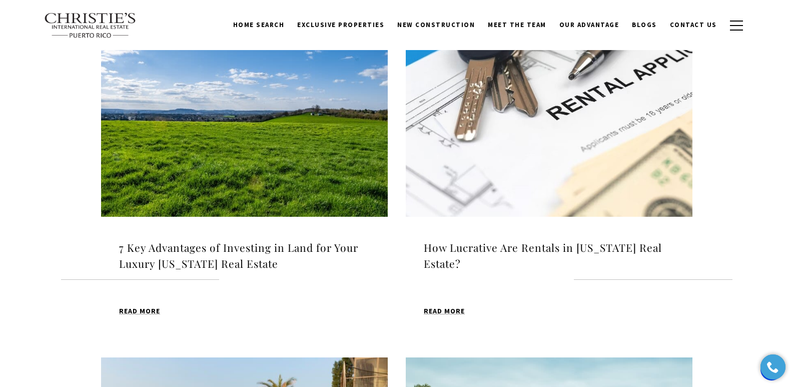
scroll to position [329, 0]
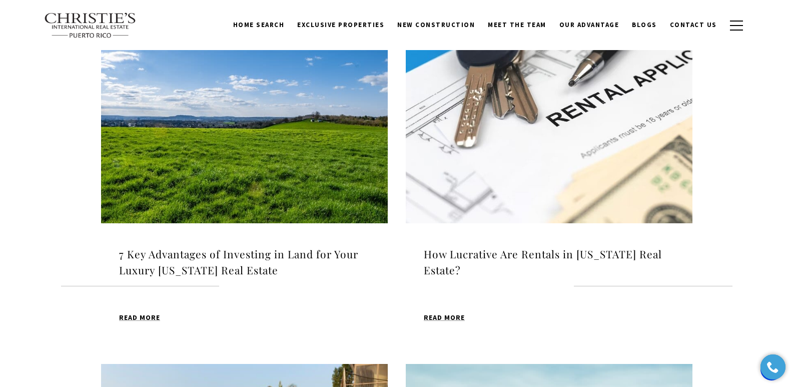
click at [491, 249] on h4 "How Lucrative Are Rentals in [US_STATE] Real Estate?" at bounding box center [549, 262] width 251 height 32
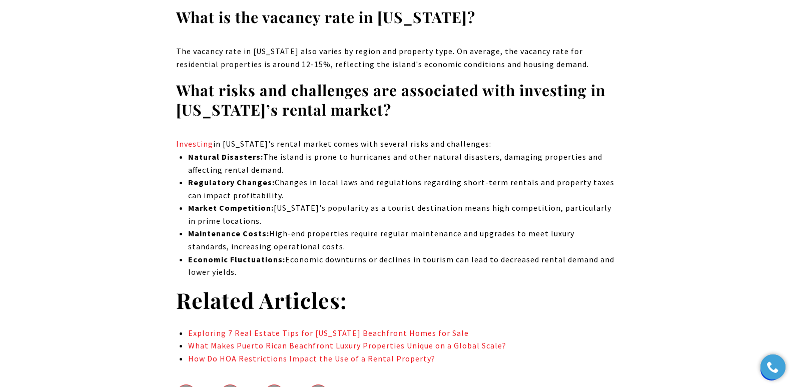
scroll to position [9059, 0]
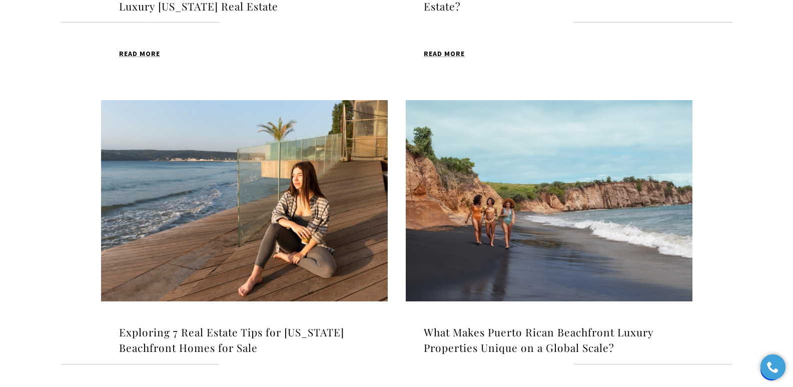
scroll to position [638, 0]
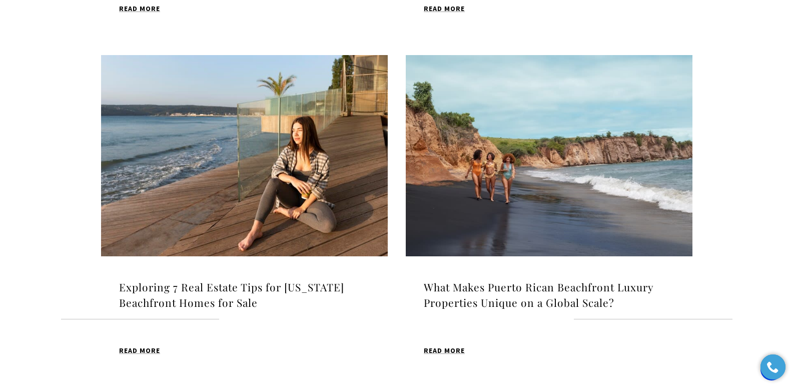
click at [311, 166] on img at bounding box center [244, 155] width 287 height 201
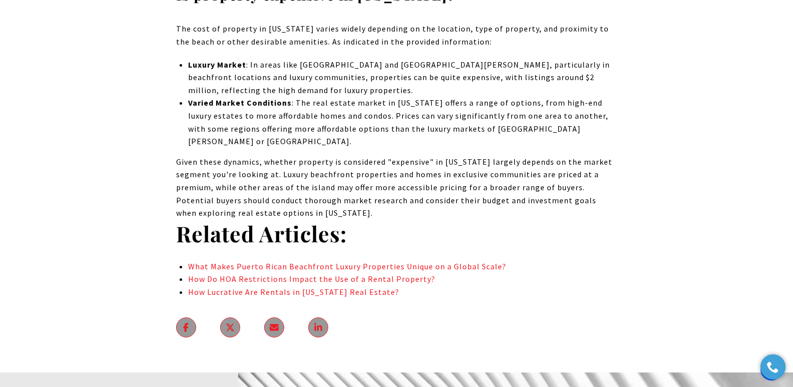
scroll to position [7015, 0]
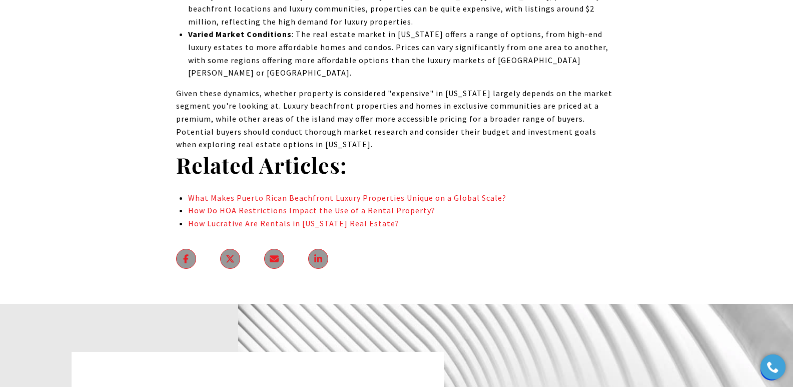
drag, startPoint x: 796, startPoint y: 21, endPoint x: 776, endPoint y: 327, distance: 307.5
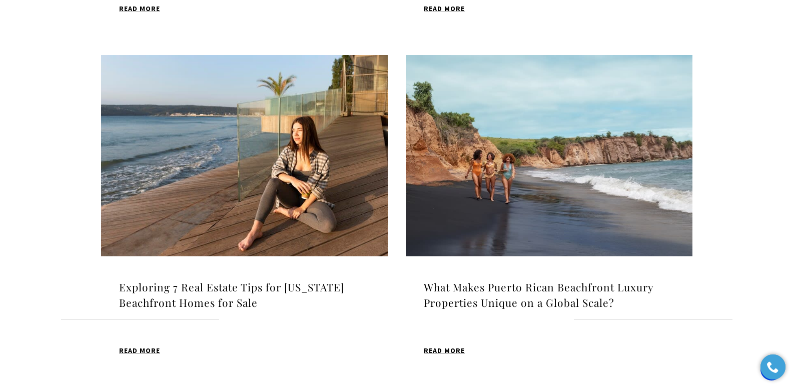
click at [514, 182] on img at bounding box center [549, 155] width 287 height 201
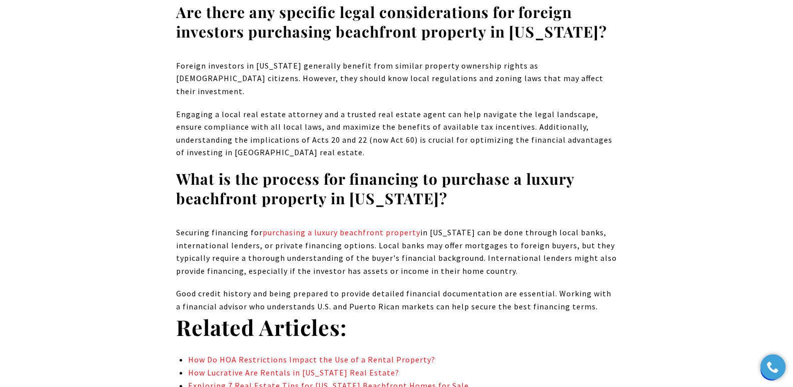
scroll to position [4901, 0]
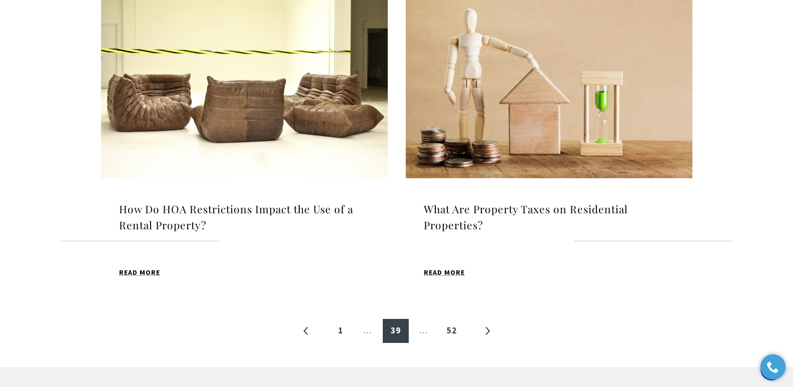
scroll to position [1065, 0]
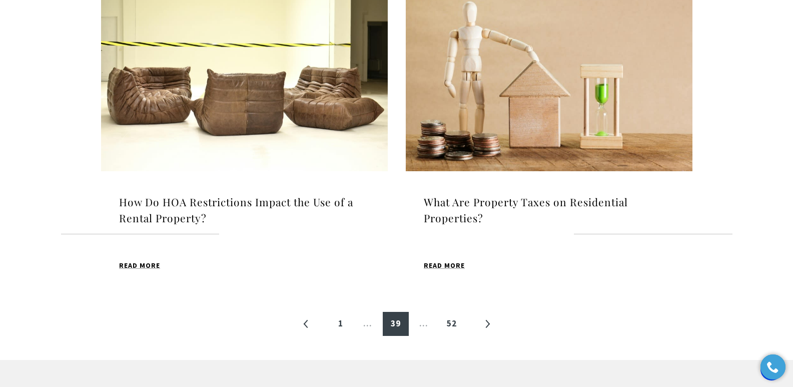
click at [257, 205] on h4 "How Do HOA Restrictions Impact the Use of a Rental Property?" at bounding box center [244, 210] width 251 height 32
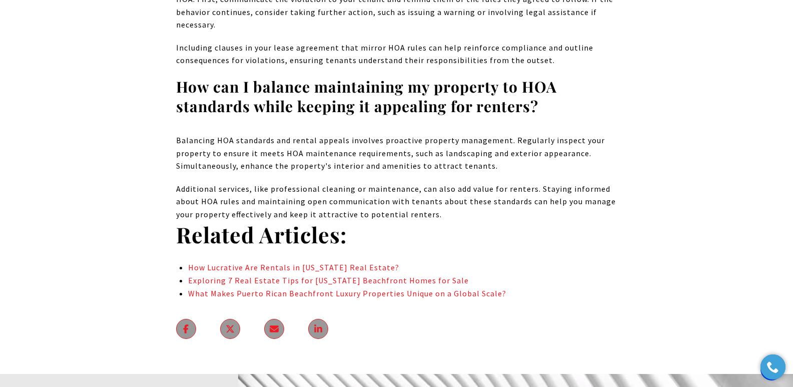
scroll to position [9113, 0]
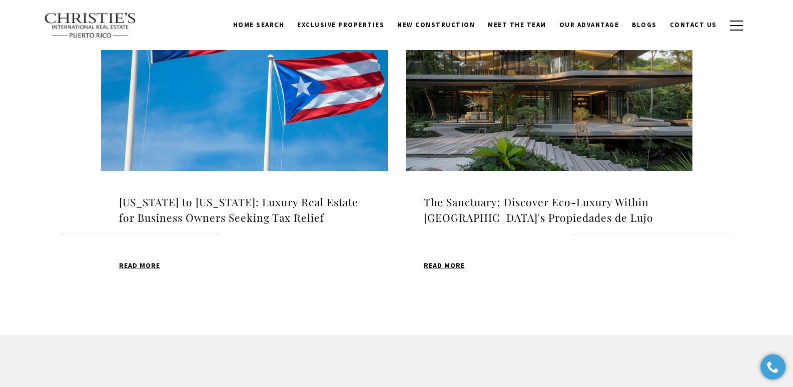
scroll to position [1081, 0]
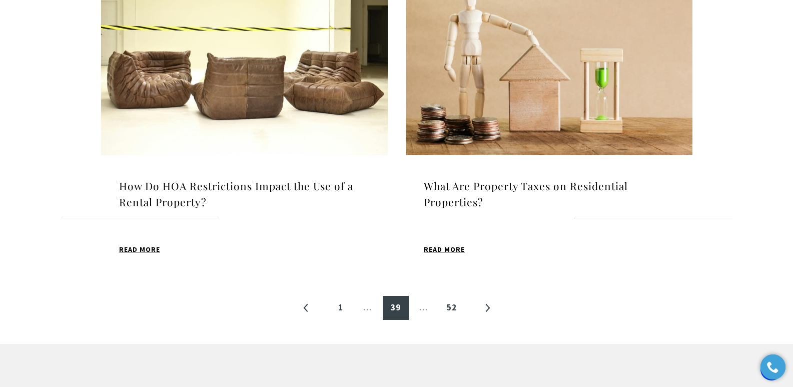
click at [449, 188] on h4 "What Are Property Taxes on Residential Properties?" at bounding box center [549, 194] width 251 height 32
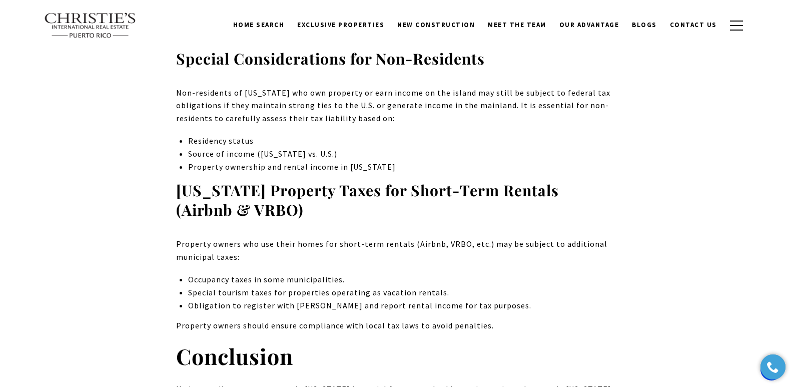
scroll to position [10484, 0]
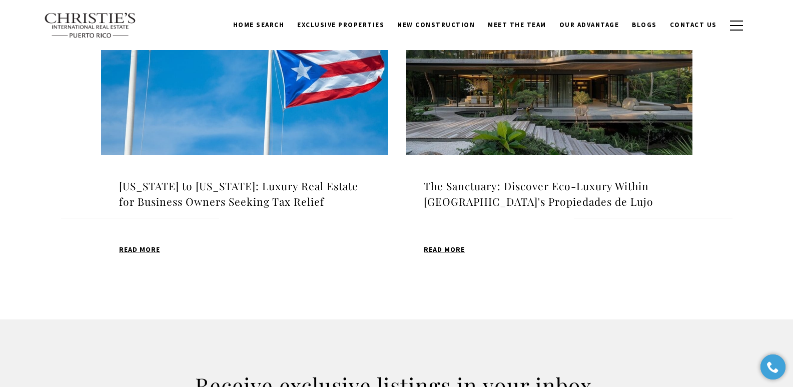
scroll to position [1097, 0]
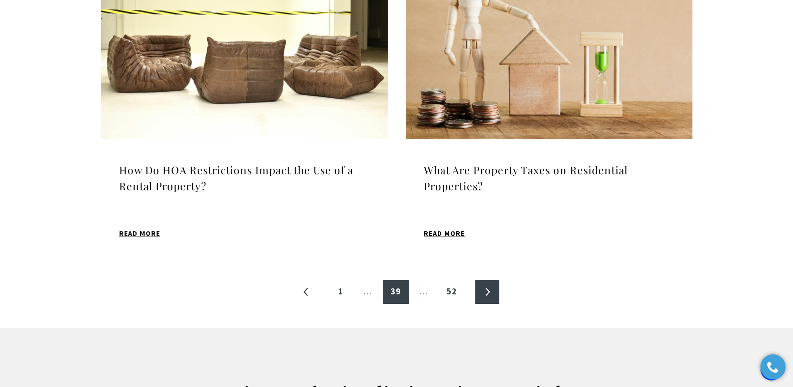
click at [489, 295] on link "»" at bounding box center [488, 292] width 24 height 24
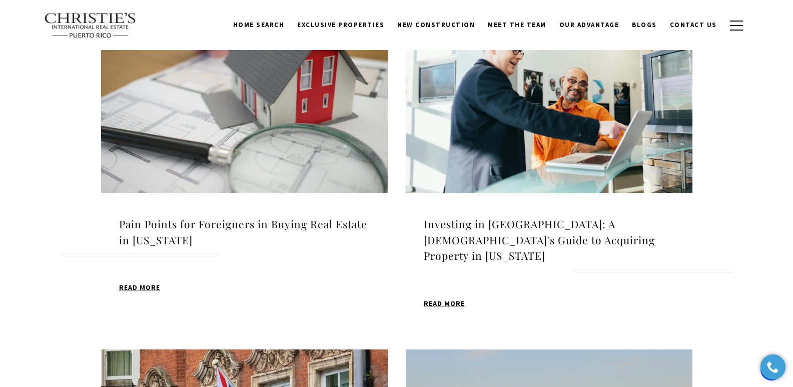
scroll to position [351, 0]
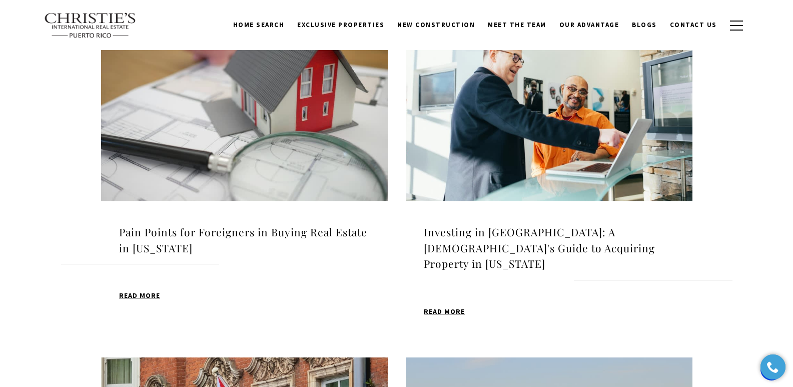
click at [207, 234] on h4 "Pain Points for Foreigners in Buying Real Estate in Puerto Rico" at bounding box center [244, 240] width 251 height 32
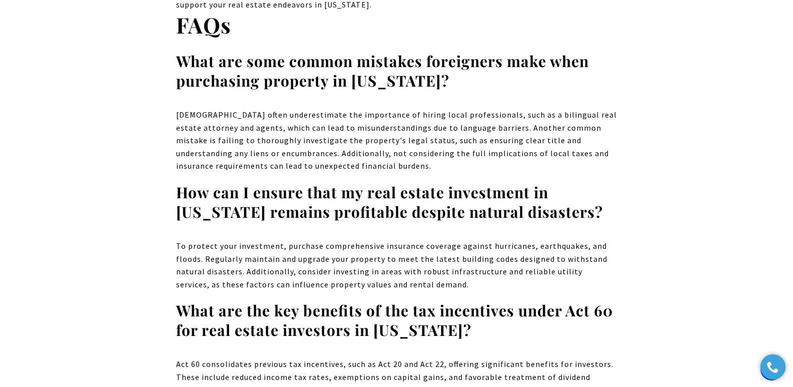
scroll to position [10023, 0]
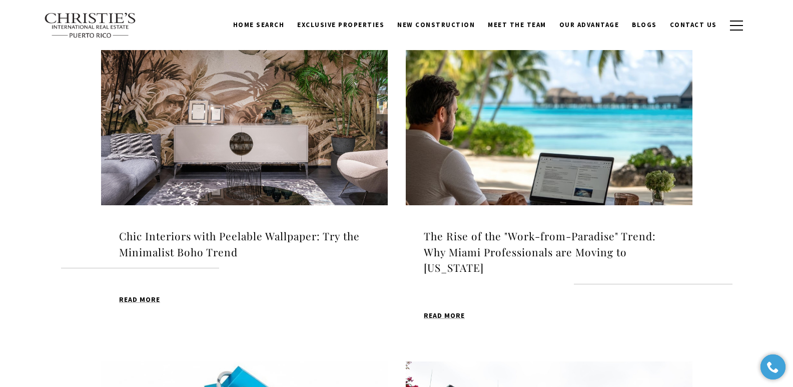
scroll to position [351, 0]
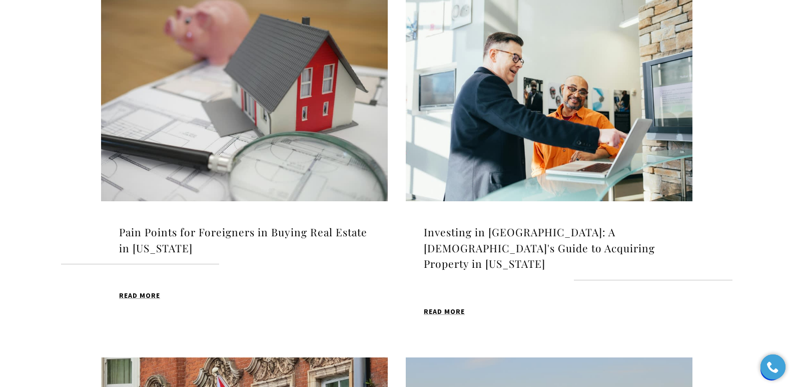
click at [443, 233] on h4 "Investing in [GEOGRAPHIC_DATA]: A [DEMOGRAPHIC_DATA]'s Guide to Acquiring Prope…" at bounding box center [549, 248] width 251 height 48
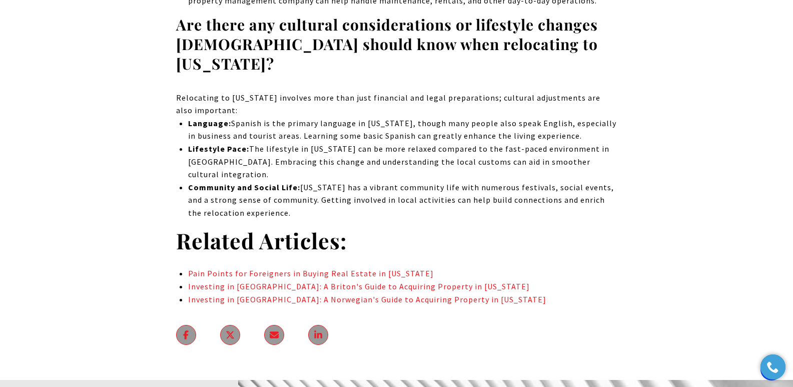
scroll to position [5212, 0]
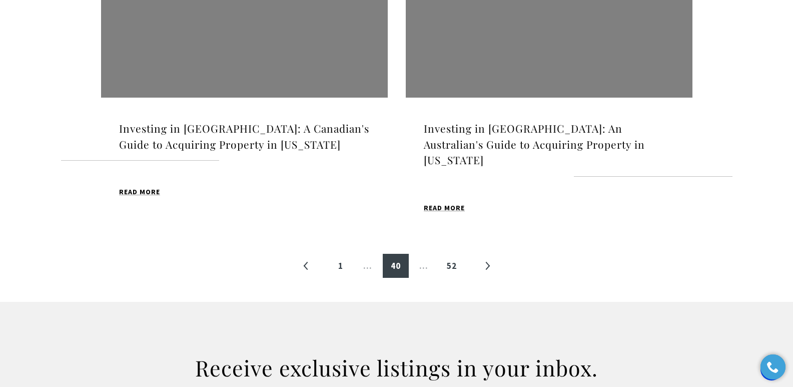
scroll to position [1180, 0]
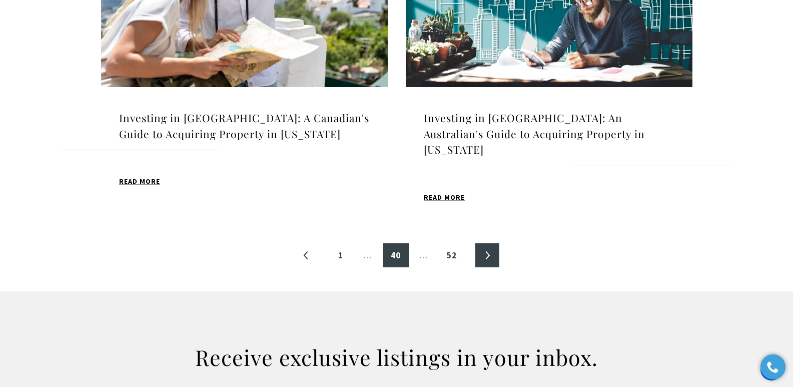
click at [486, 243] on link "»" at bounding box center [488, 255] width 24 height 24
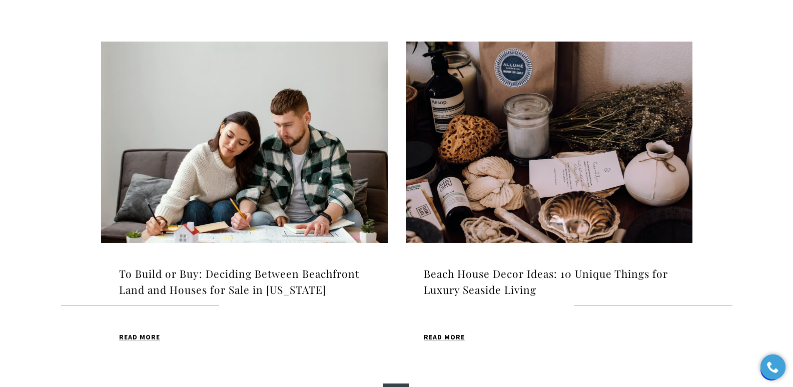
scroll to position [1021, 0]
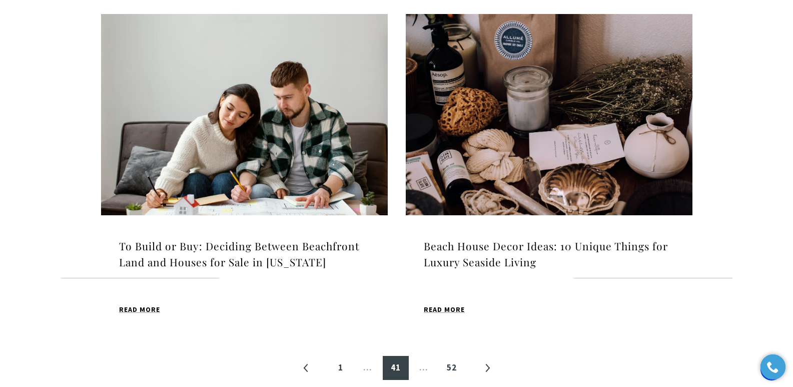
click at [452, 253] on h4 "Beach House Decor Ideas: 10 Unique Things for Luxury Seaside Living" at bounding box center [549, 254] width 251 height 32
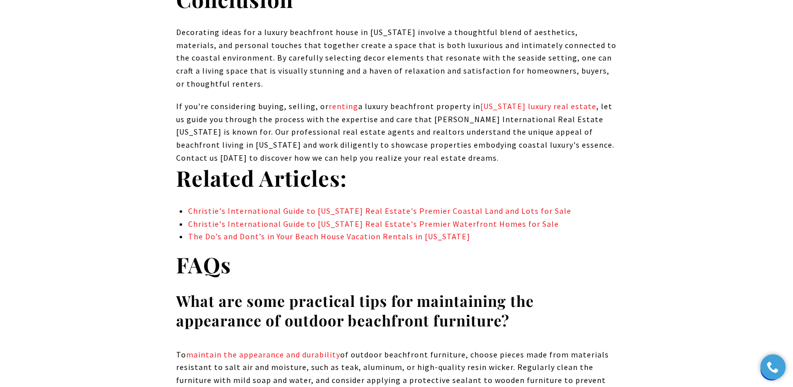
scroll to position [10127, 0]
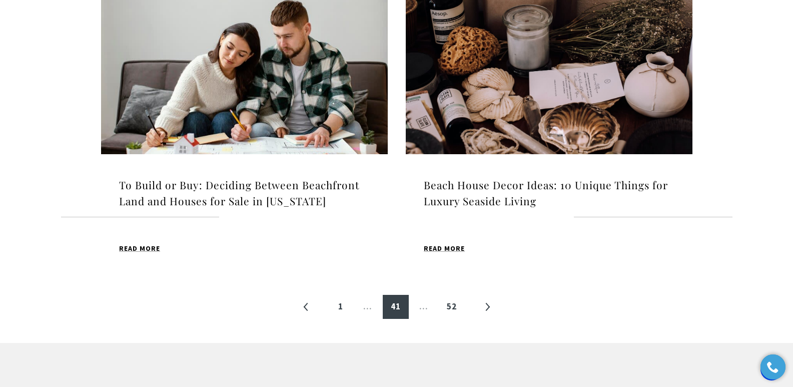
scroll to position [1085, 0]
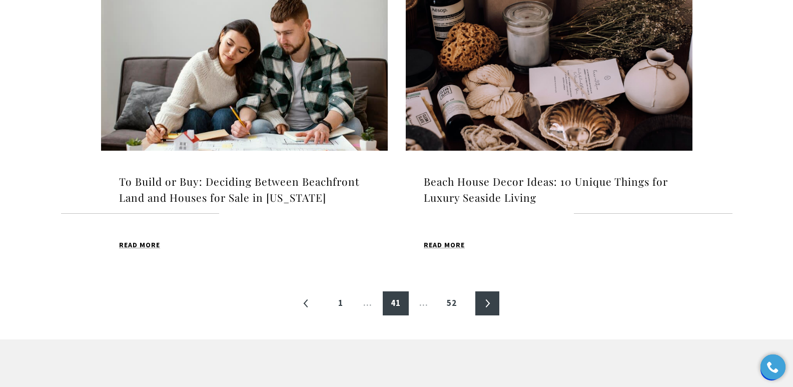
click at [491, 301] on link "»" at bounding box center [488, 303] width 24 height 24
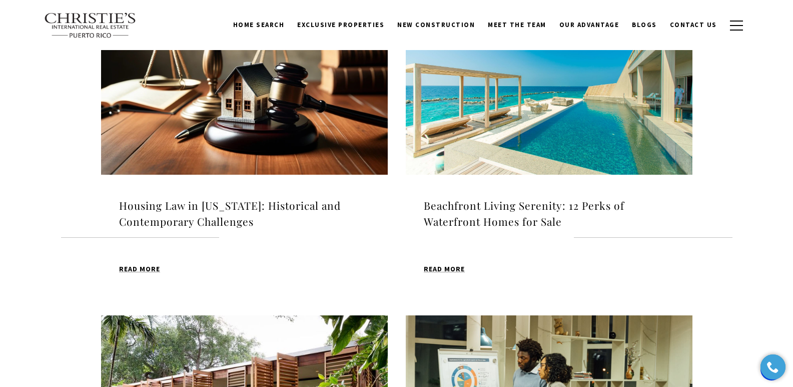
scroll to position [351, 0]
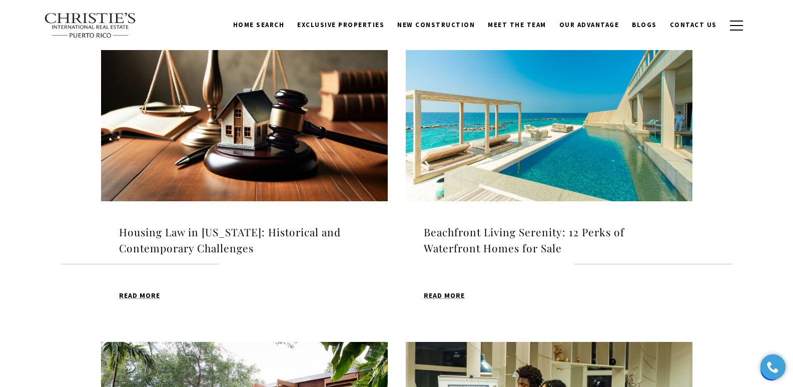
click at [190, 233] on h4 "Housing Law in [US_STATE]: Historical and Contemporary Challenges" at bounding box center [244, 240] width 251 height 32
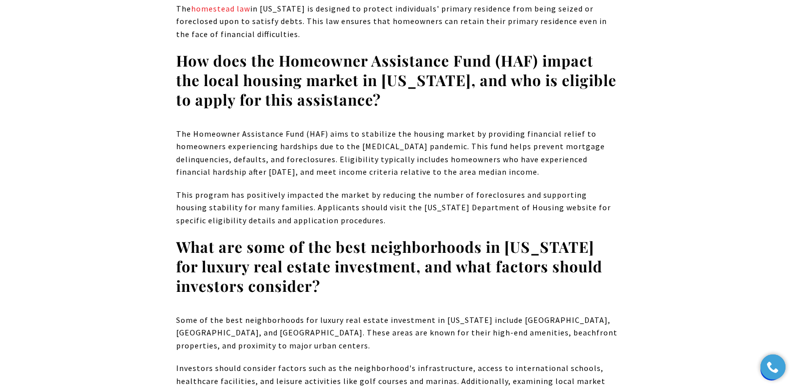
scroll to position [7166, 0]
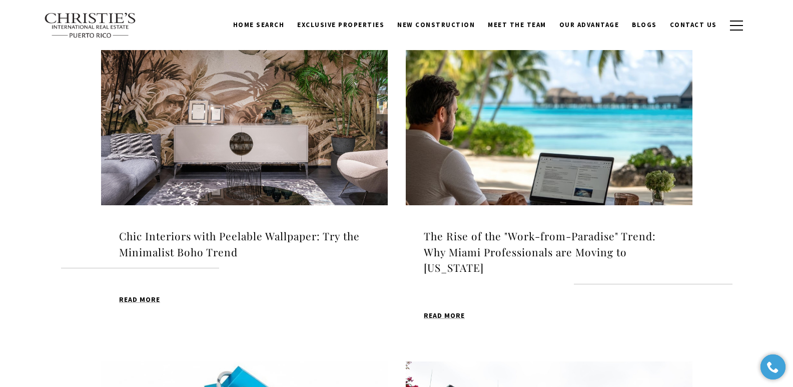
scroll to position [351, 0]
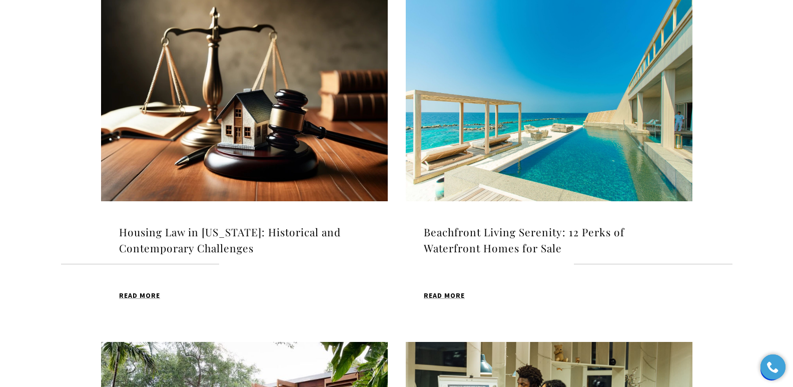
click at [489, 236] on h4 "Beachfront Living Serenity: 12 Perks of Waterfront Homes for Sale" at bounding box center [549, 240] width 251 height 32
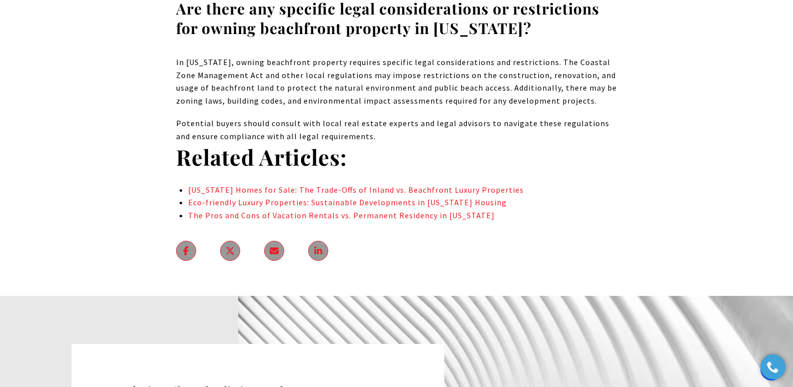
scroll to position [7503, 0]
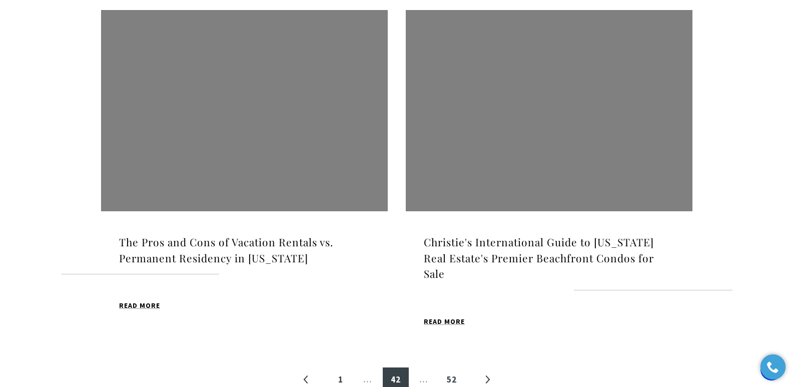
scroll to position [1049, 0]
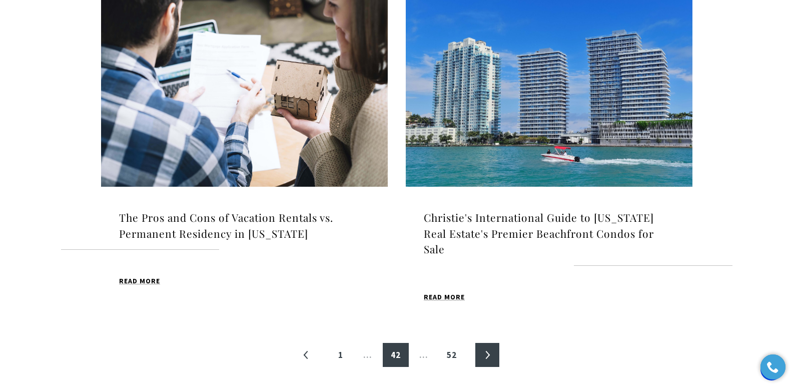
click at [485, 354] on link "»" at bounding box center [488, 355] width 24 height 24
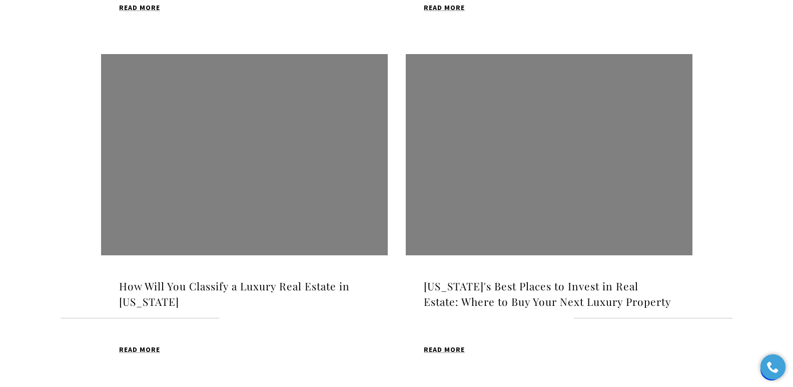
scroll to position [1004, 0]
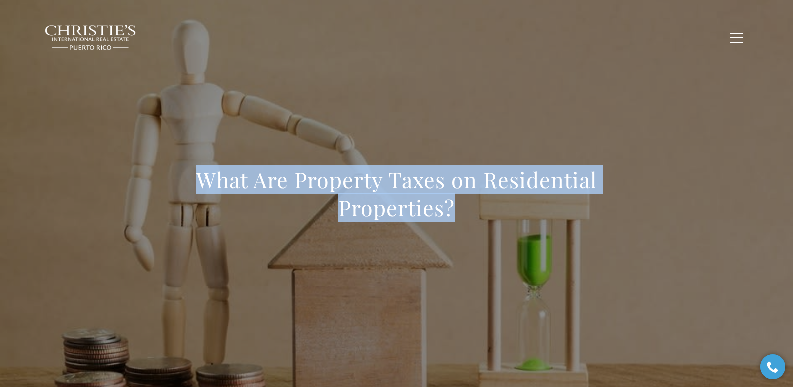
drag, startPoint x: 195, startPoint y: 183, endPoint x: 466, endPoint y: 209, distance: 272.1
click at [466, 209] on h1 "What Are Property Taxes on Residential Properties?" at bounding box center [397, 194] width 442 height 56
copy h1 "What Are Property Taxes on Residential Properties?"
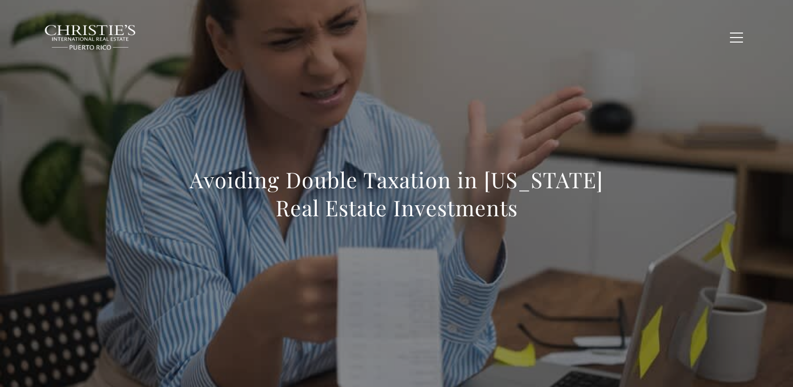
drag, startPoint x: 191, startPoint y: 164, endPoint x: 190, endPoint y: 170, distance: 5.7
click at [190, 169] on div "Avoiding Double Taxation in Puerto Rico Real Estate Investments" at bounding box center [397, 200] width 701 height 300
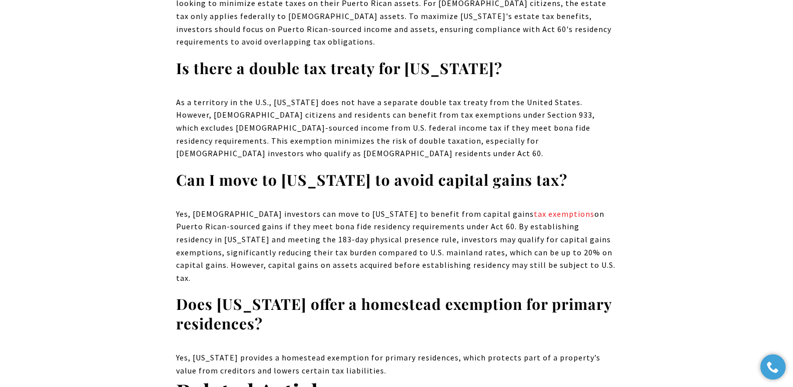
scroll to position [6520, 0]
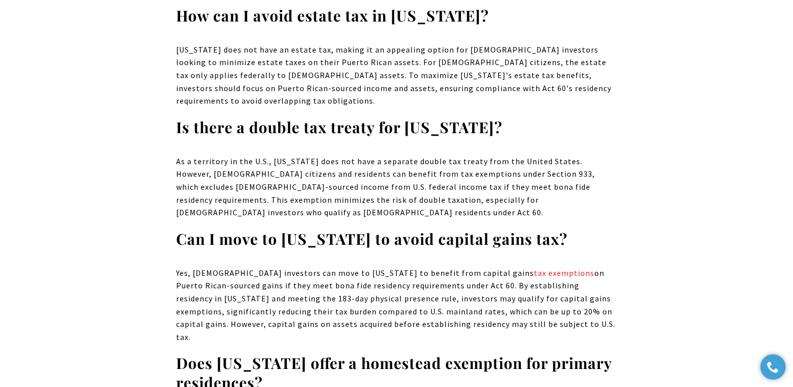
drag, startPoint x: 187, startPoint y: 180, endPoint x: 444, endPoint y: 303, distance: 285.0
copy body "Avoiding Double Taxation in Puerto Rico Real Estate Investments Puerto Rico's u…"
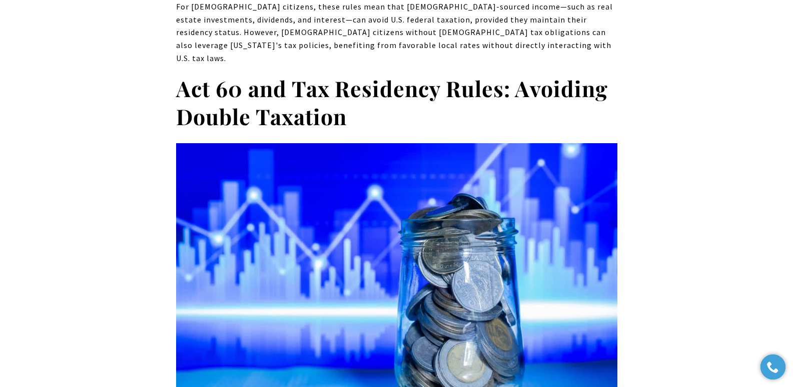
scroll to position [0, 0]
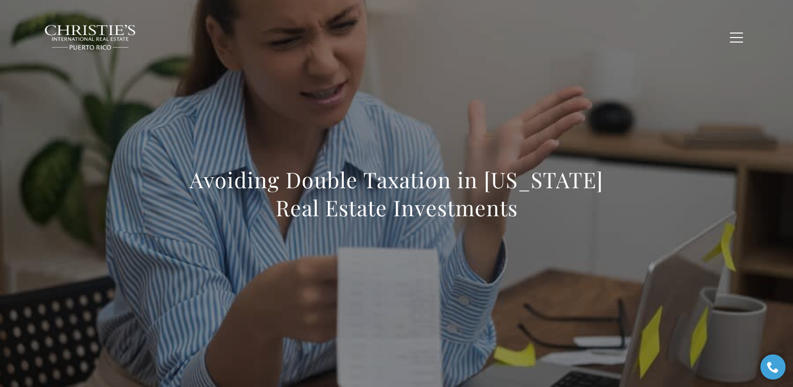
click at [198, 125] on div "Avoiding Double Taxation in Puerto Rico Real Estate Investments" at bounding box center [397, 200] width 701 height 300
drag, startPoint x: 416, startPoint y: 202, endPoint x: 564, endPoint y: 221, distance: 148.9
click at [564, 221] on h1 "Avoiding Double Taxation in Puerto Rico Real Estate Investments" at bounding box center [397, 194] width 442 height 56
drag, startPoint x: 179, startPoint y: 183, endPoint x: 606, endPoint y: 210, distance: 427.3
click at [606, 210] on h1 "Avoiding Double Taxation in [US_STATE] Real Estate Investments" at bounding box center [397, 194] width 442 height 56
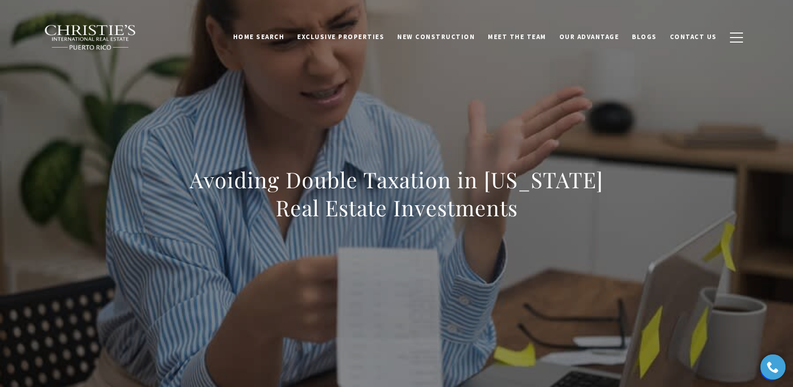
copy h1 "Avoiding Double Taxation in [US_STATE] Real Estate Investments"
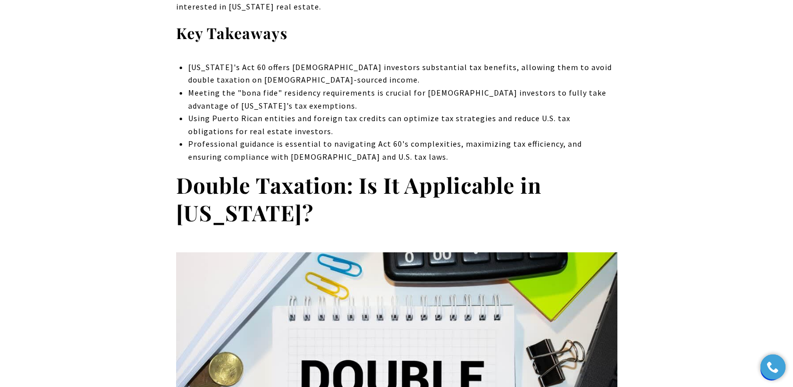
scroll to position [691, 0]
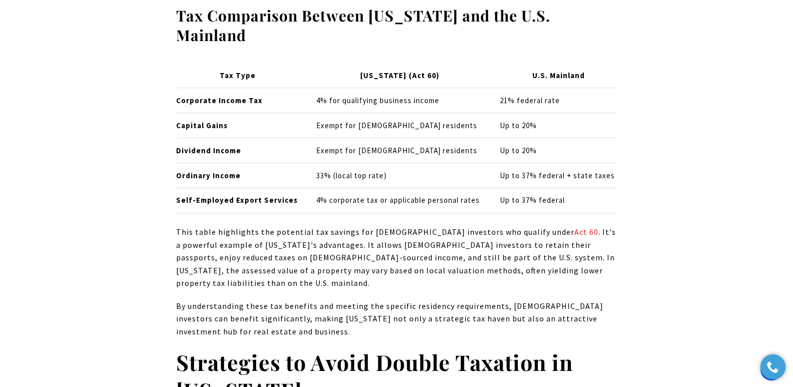
scroll to position [1794, 0]
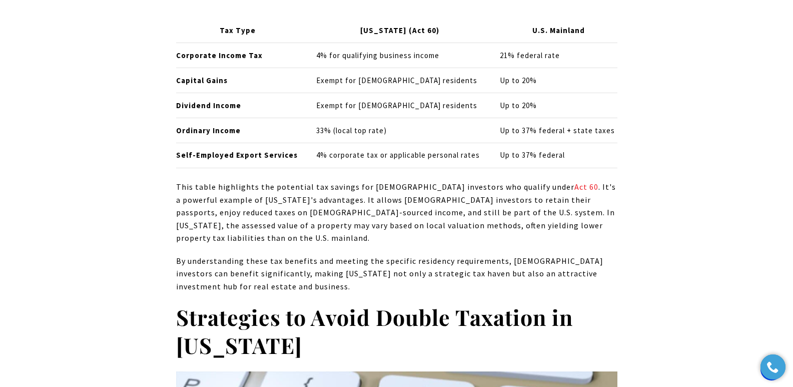
drag, startPoint x: 332, startPoint y: 155, endPoint x: 339, endPoint y: 148, distance: 10.3
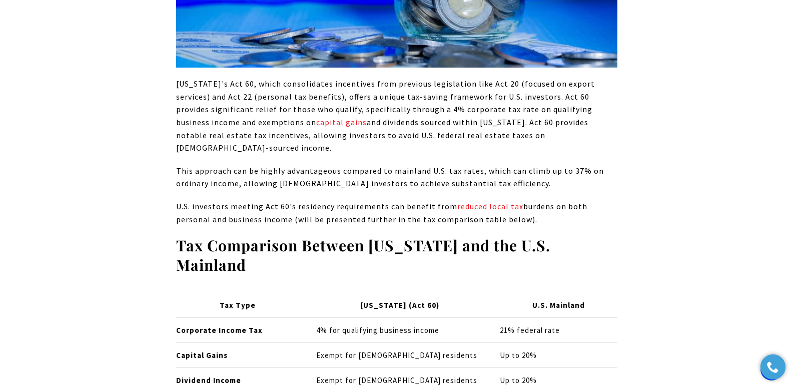
scroll to position [2928, 0]
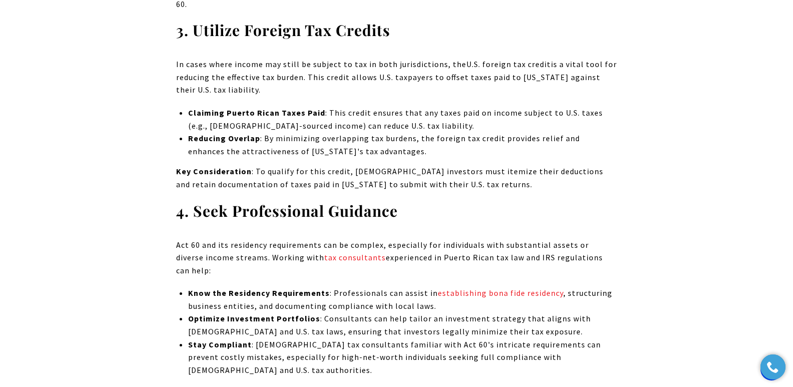
click at [245, 288] on strong "Know the Residency Requirements" at bounding box center [259, 293] width 142 height 10
drag, startPoint x: 292, startPoint y: 194, endPoint x: 350, endPoint y: 196, distance: 58.1
click at [350, 240] on span "Act 60 and its residency requirements can be complex, especially for individual…" at bounding box center [389, 258] width 427 height 36
copy link "tax consultants"
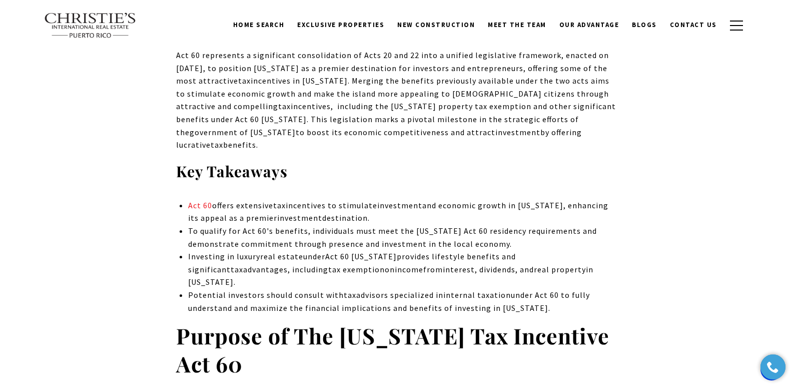
scroll to position [349, 0]
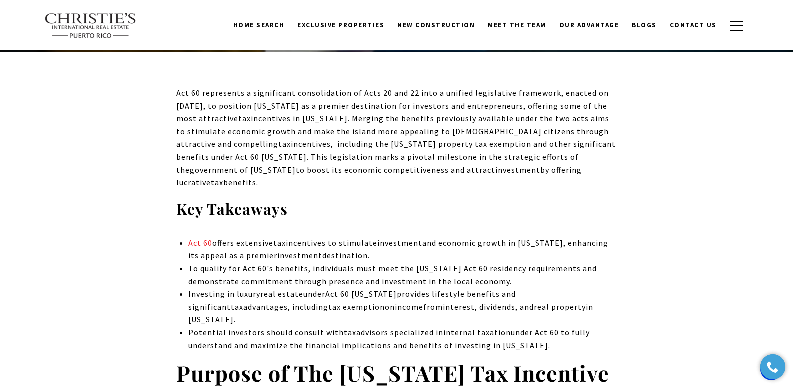
drag, startPoint x: 800, startPoint y: 11, endPoint x: 800, endPoint y: 25, distance: 14.0
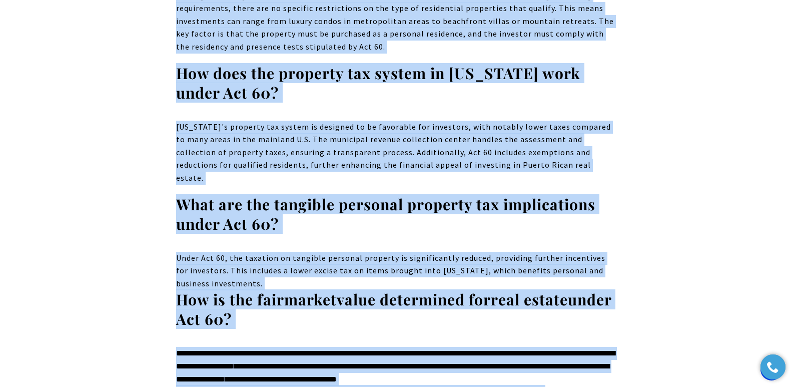
scroll to position [7524, 0]
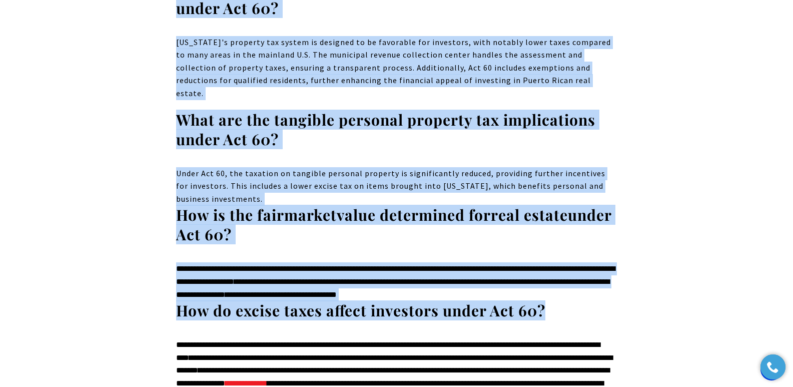
drag, startPoint x: 175, startPoint y: 93, endPoint x: 274, endPoint y: 298, distance: 228.4
click at [264, 338] on div "**********" at bounding box center [397, 383] width 442 height 90
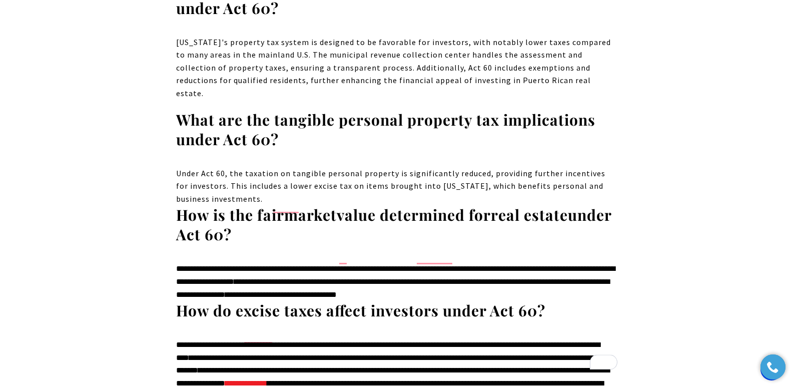
drag, startPoint x: 445, startPoint y: 269, endPoint x: 248, endPoint y: 270, distance: 197.2
click at [436, 338] on div "**********" at bounding box center [397, 383] width 442 height 90
drag, startPoint x: 261, startPoint y: 290, endPoint x: 236, endPoint y: 281, distance: 26.9
click at [259, 338] on div "**********" at bounding box center [397, 383] width 442 height 90
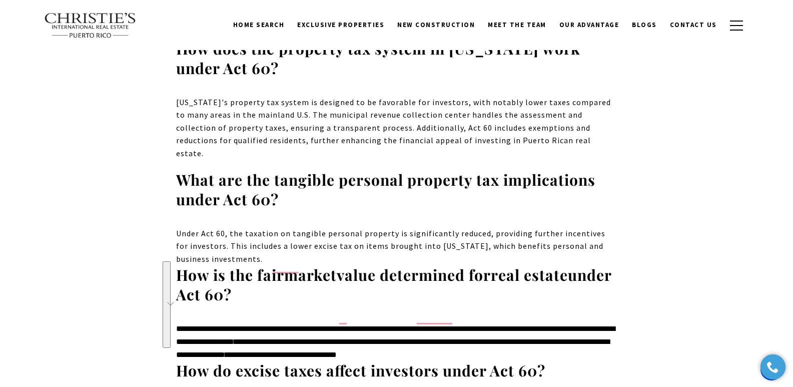
scroll to position [7324, 0]
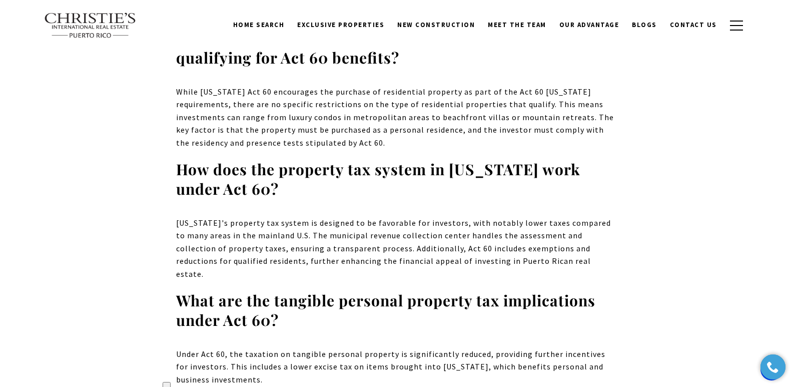
drag, startPoint x: 257, startPoint y: 285, endPoint x: 147, endPoint y: -6, distance: 310.7
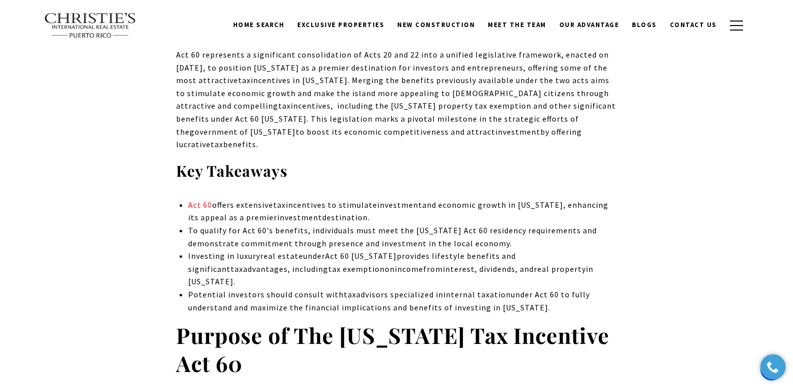
scroll to position [349, 0]
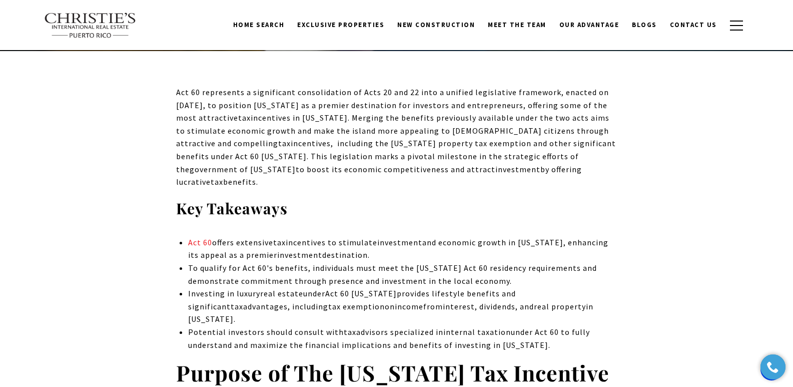
click at [178, 94] on span "Act 60 represents a significant consolidation of Acts 20 and 22 into a unified …" at bounding box center [392, 105] width 433 height 36
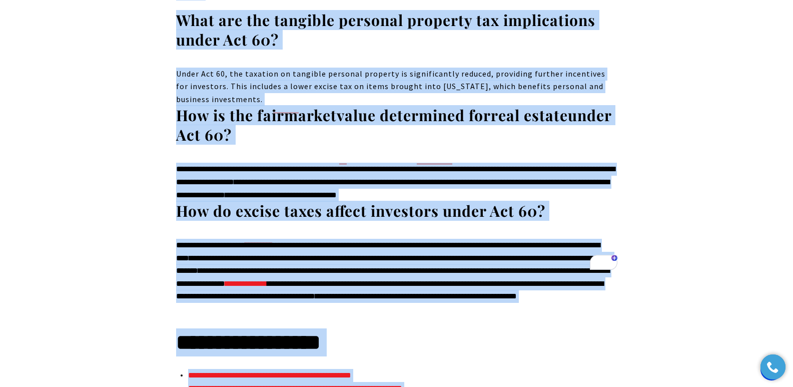
scroll to position [7677, 0]
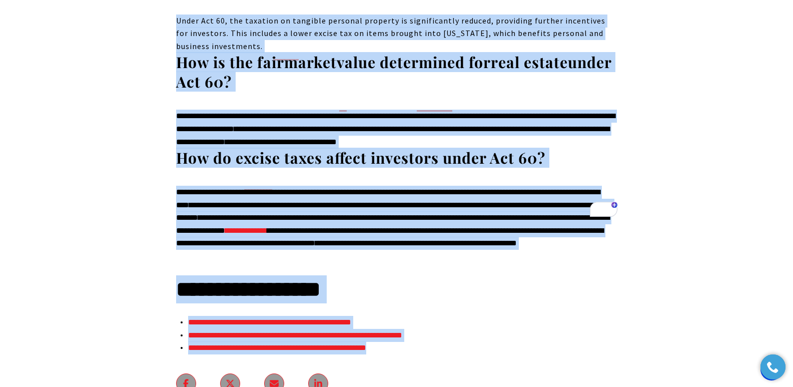
drag, startPoint x: 178, startPoint y: 93, endPoint x: 426, endPoint y: 254, distance: 296.3
copy div "Act 60 represents a significant consolidation of Acts 20 and 22 into a unified …"
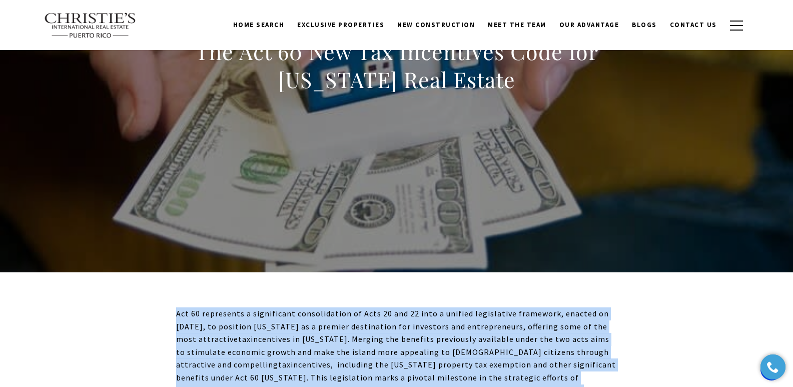
scroll to position [0, 0]
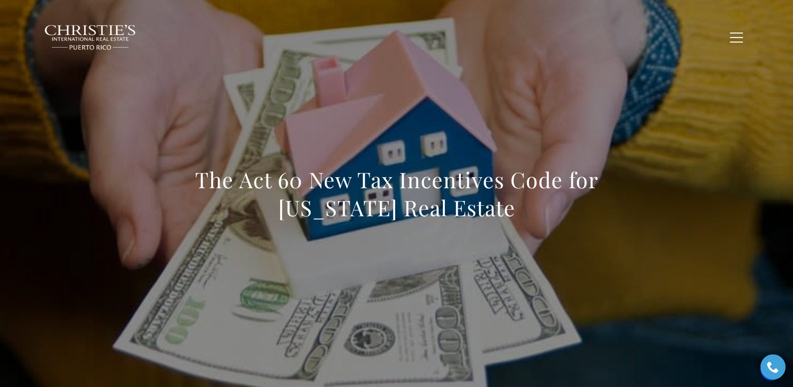
click at [184, 185] on h1 "The Act 60 New Tax Incentives Code for Puerto Rico Real Estate" at bounding box center [397, 194] width 442 height 56
drag, startPoint x: 204, startPoint y: 185, endPoint x: 584, endPoint y: 219, distance: 382.0
click at [584, 219] on h1 "The Act 60 New Tax Incentives Code for Puerto Rico Real Estate" at bounding box center [397, 194] width 442 height 56
copy h1 "The Act 60 New Tax Incentives Code for Puerto Rico Real Estate"
click at [206, 184] on h1 "The Act 60 New Tax Incentives Code for Puerto Rico Real Estate" at bounding box center [397, 194] width 442 height 56
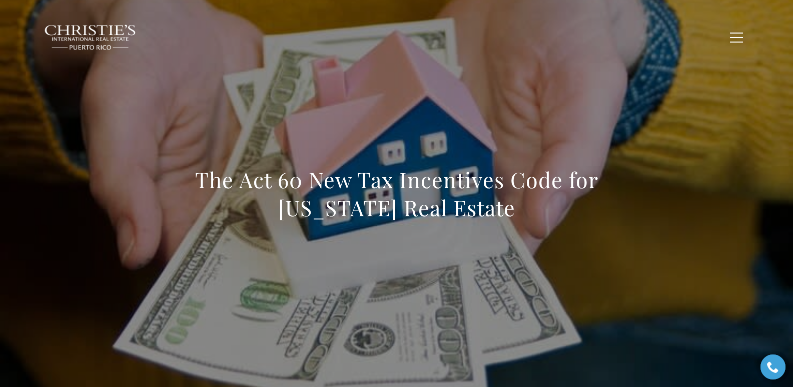
click at [199, 183] on h1 "The Act 60 New Tax Incentives Code for Puerto Rico Real Estate" at bounding box center [397, 194] width 442 height 56
drag, startPoint x: 199, startPoint y: 183, endPoint x: 530, endPoint y: 217, distance: 333.1
click at [530, 217] on h1 "The Act 60 New Tax Incentives Code for Puerto Rico Real Estate" at bounding box center [397, 194] width 442 height 56
copy h1 "The Act 60 New Tax Incentives Code for Puerto Rico Real Estate"
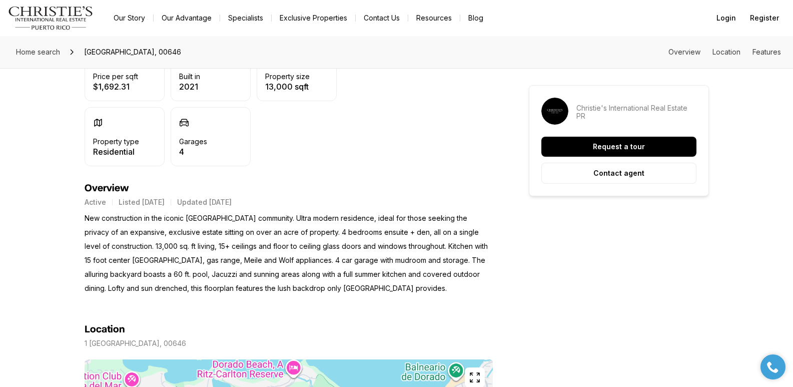
scroll to position [327, 0]
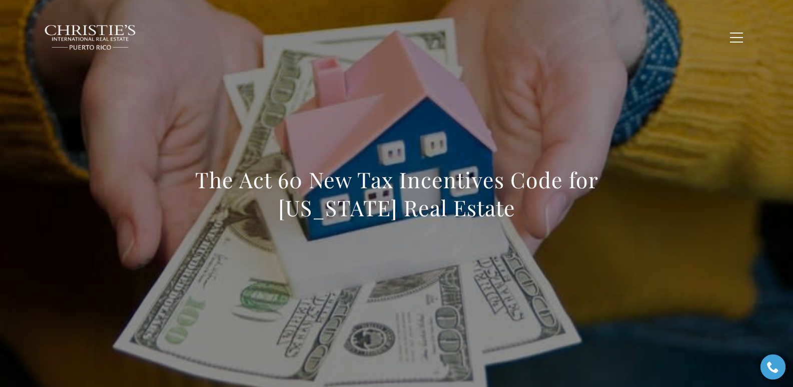
click at [151, 119] on div "The Act 60 New Tax Incentives Code for Puerto Rico Real Estate" at bounding box center [397, 200] width 701 height 300
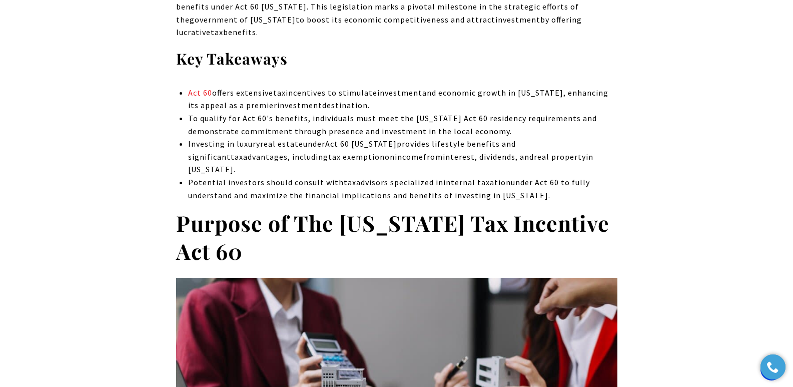
drag, startPoint x: 489, startPoint y: 114, endPoint x: 502, endPoint y: 120, distance: 14.3
click at [490, 115] on span "To qualify for Act 60's benefits, individuals must meet the [US_STATE] Act 60 r…" at bounding box center [392, 124] width 409 height 23
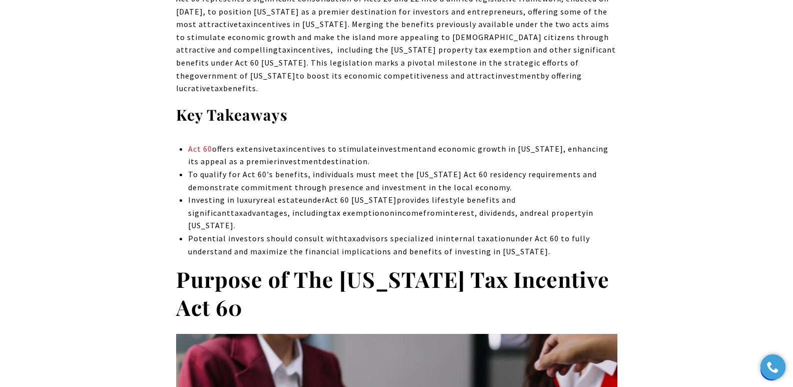
scroll to position [6708, 0]
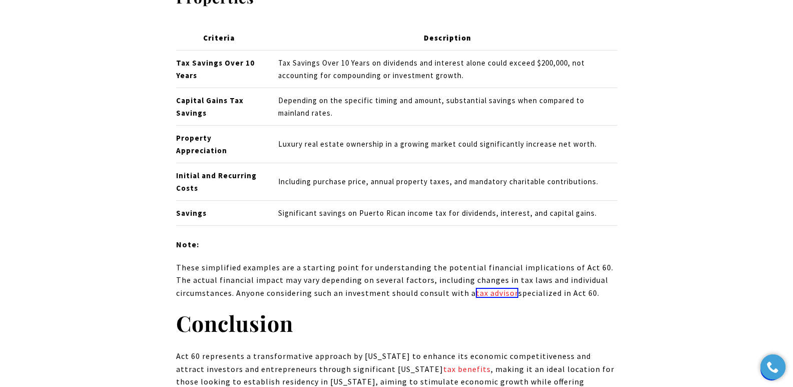
click at [554, 262] on span "These simplified examples are a starting point for understanding the potential …" at bounding box center [395, 280] width 438 height 36
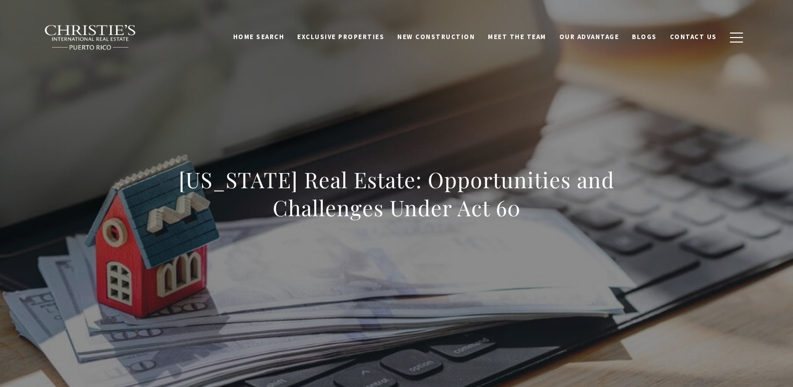
click at [547, 206] on h1 "[US_STATE] Real Estate: Opportunities and Challenges Under Act 60" at bounding box center [397, 194] width 442 height 56
click at [198, 131] on div "[US_STATE] Real Estate: Opportunities and Challenges Under Act 60" at bounding box center [397, 200] width 701 height 300
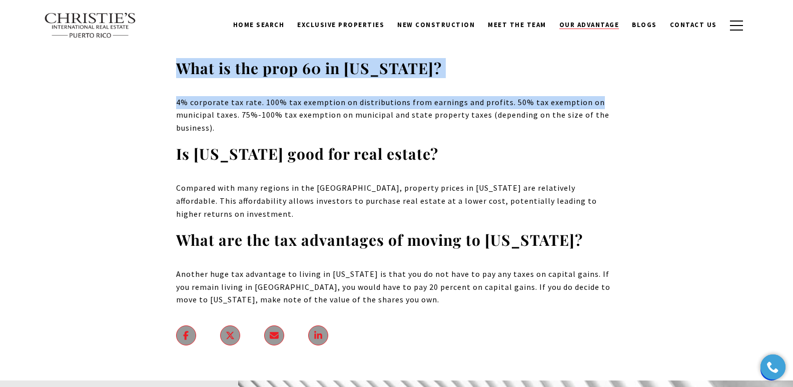
scroll to position [7101, 0]
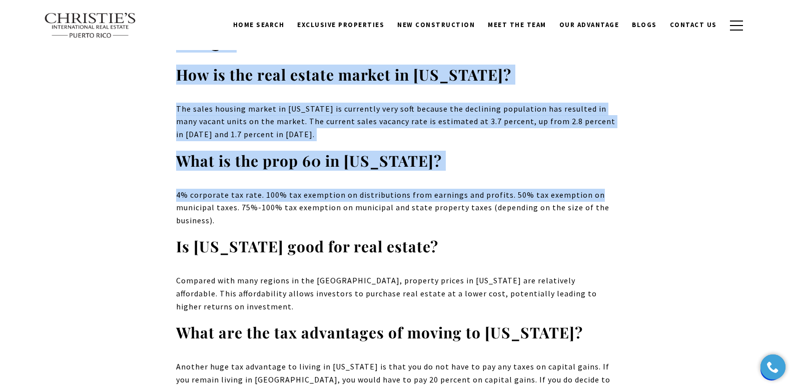
drag, startPoint x: 180, startPoint y: 181, endPoint x: 591, endPoint y: 314, distance: 432.0
copy body "Puerto Rico Real Estate: Opportunities and Challenges Under Act 60 Puerto Rico’…"
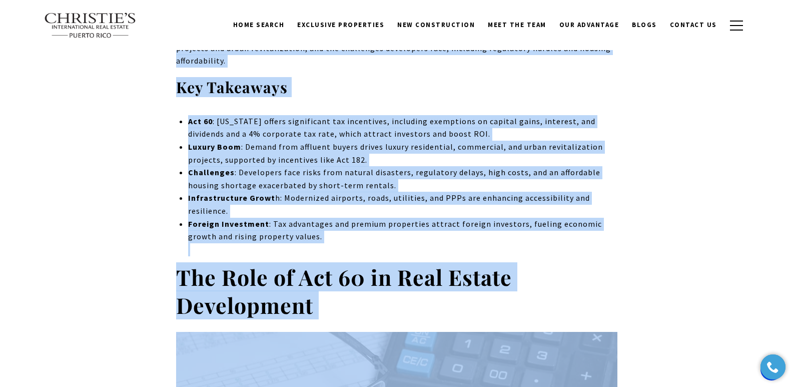
scroll to position [0, 0]
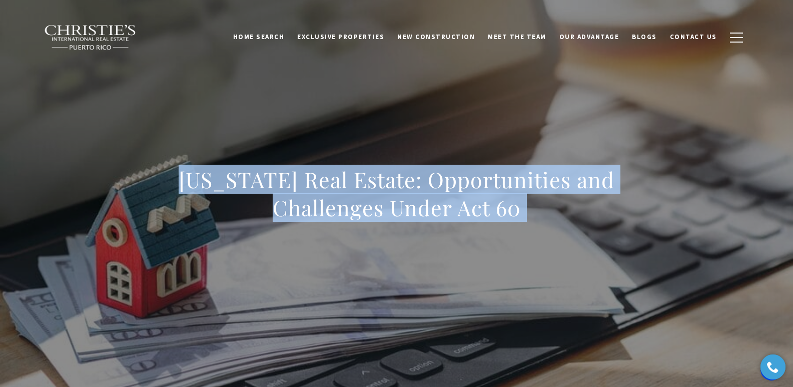
click at [305, 145] on div "[US_STATE] Real Estate: Opportunities and Challenges Under Act 60" at bounding box center [397, 200] width 701 height 300
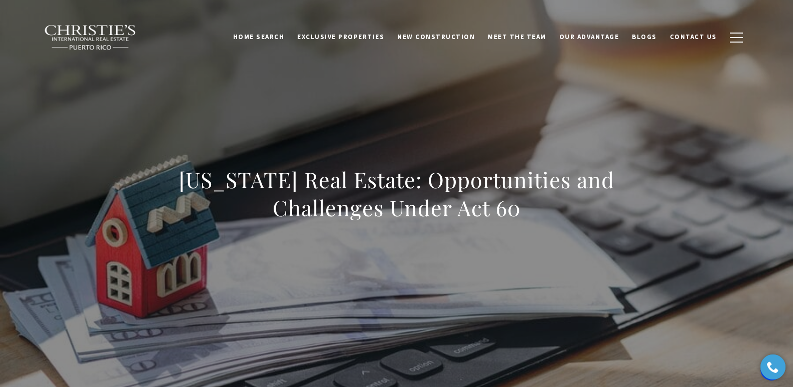
drag, startPoint x: 166, startPoint y: 186, endPoint x: 577, endPoint y: 212, distance: 411.3
click at [577, 212] on div "Puerto Rico Real Estate: Opportunities and Challenges Under Act 60" at bounding box center [397, 200] width 701 height 300
copy h1 "Puerto Rico Real Estate: Opportunities and Challenges Under Act 60"
click at [187, 84] on div "Puerto Rico Real Estate: Opportunities and Challenges Under Act 60" at bounding box center [397, 200] width 701 height 300
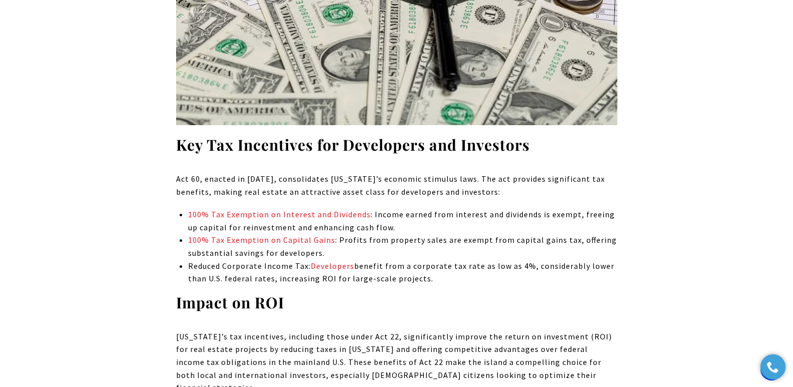
scroll to position [1029, 0]
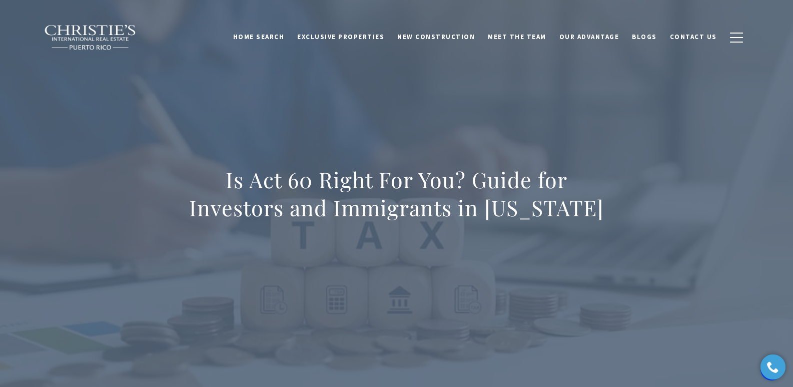
drag, startPoint x: 178, startPoint y: 183, endPoint x: 573, endPoint y: 364, distance: 434.6
click at [573, 364] on div "Is Act 60 Right For You? Guide for Investors and Immigrants in [US_STATE]" at bounding box center [396, 200] width 793 height 400
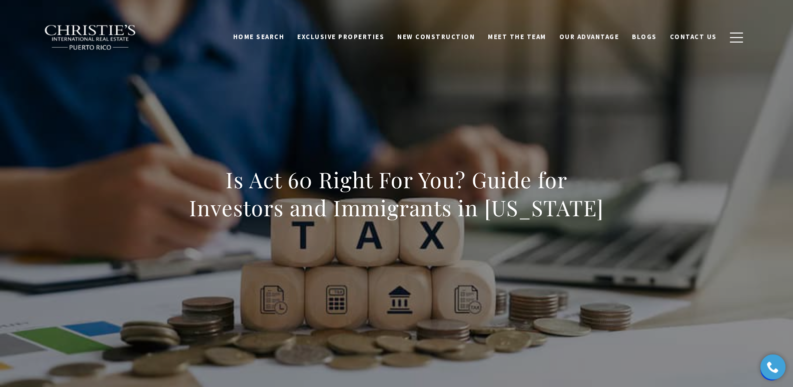
click at [372, 139] on div "Is Act 60 Right For You? Guide for Investors and Immigrants in [US_STATE]" at bounding box center [397, 200] width 701 height 300
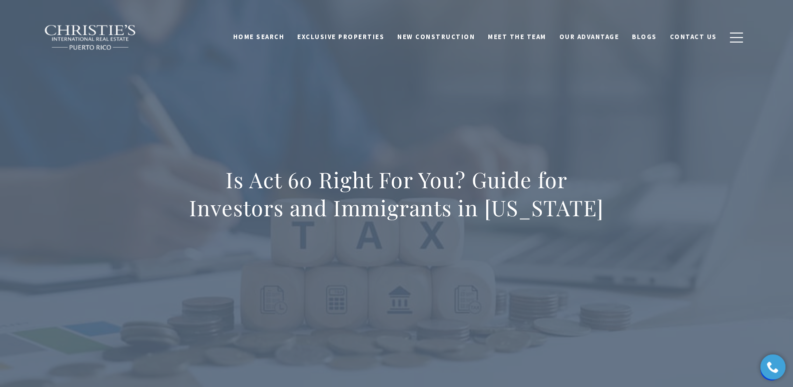
drag, startPoint x: 180, startPoint y: 176, endPoint x: 560, endPoint y: 356, distance: 420.5
click at [560, 360] on div "Is Act 60 Right For You? Guide for Investors and Immigrants in [US_STATE]" at bounding box center [396, 200] width 793 height 400
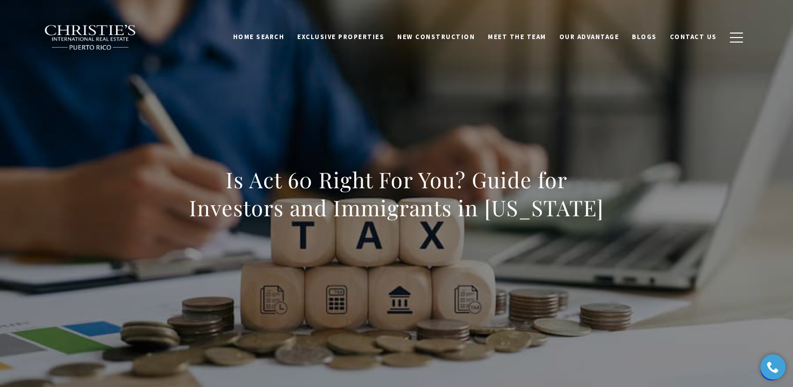
click at [172, 217] on div "Is Act 60 Right For You? Guide for Investors and Immigrants in [US_STATE]" at bounding box center [397, 200] width 701 height 300
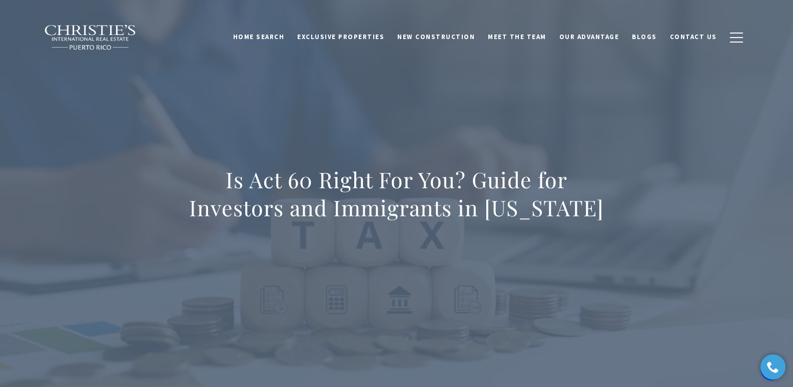
drag, startPoint x: 176, startPoint y: 180, endPoint x: 773, endPoint y: 236, distance: 599.3
click at [690, 366] on div "Is Act 60 Right For You? Guide for Investors and Immigrants in [US_STATE]" at bounding box center [396, 200] width 793 height 400
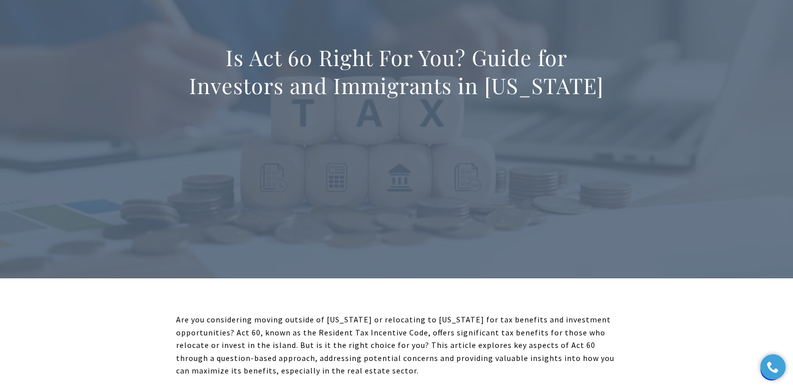
scroll to position [136, 0]
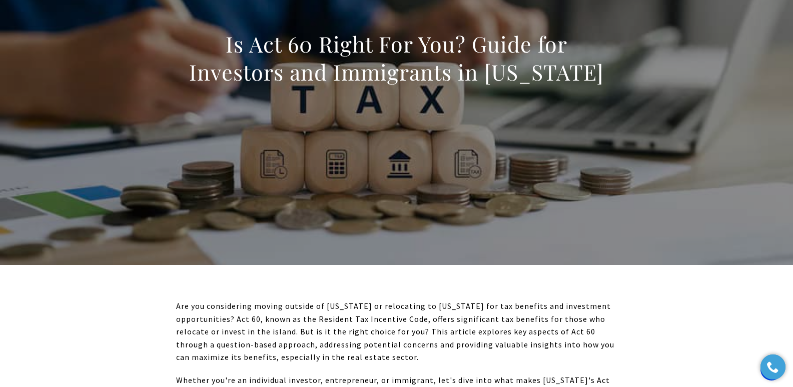
click at [286, 140] on div "Is Act 60 Right For You? Guide for Investors and Immigrants in [US_STATE]" at bounding box center [397, 64] width 701 height 300
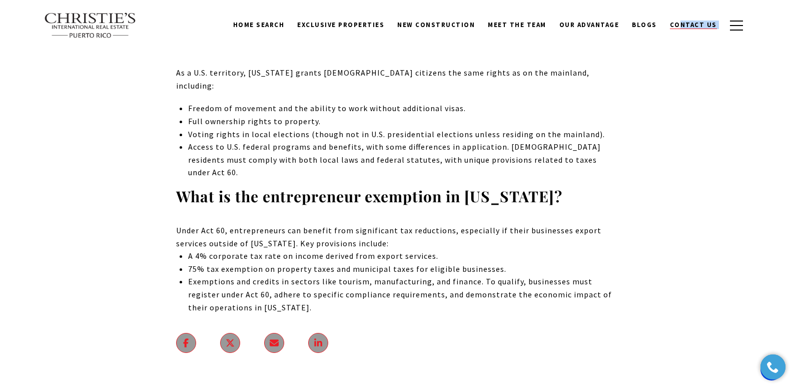
scroll to position [8514, 0]
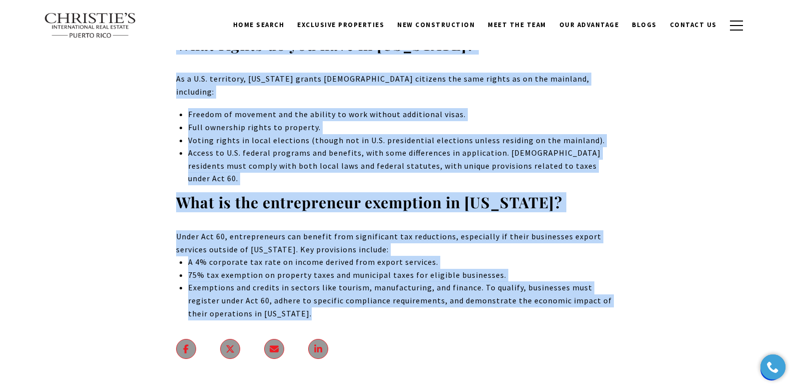
drag, startPoint x: 172, startPoint y: 47, endPoint x: 648, endPoint y: 200, distance: 500.6
copy body "Is Act 60 Right For You? Guide for Investors and Immigrants in Puerto Rico Are …"
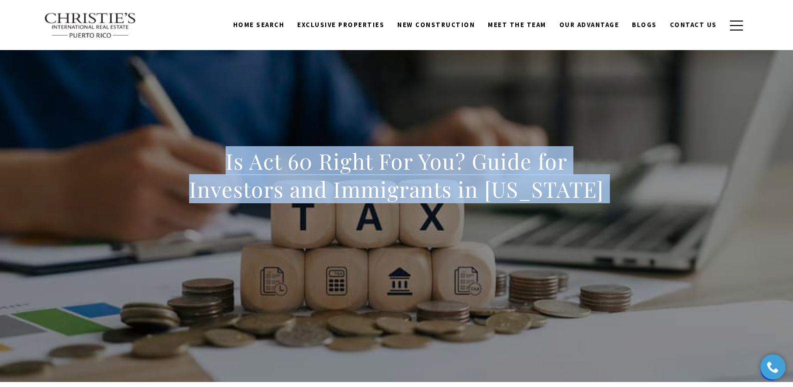
scroll to position [0, 0]
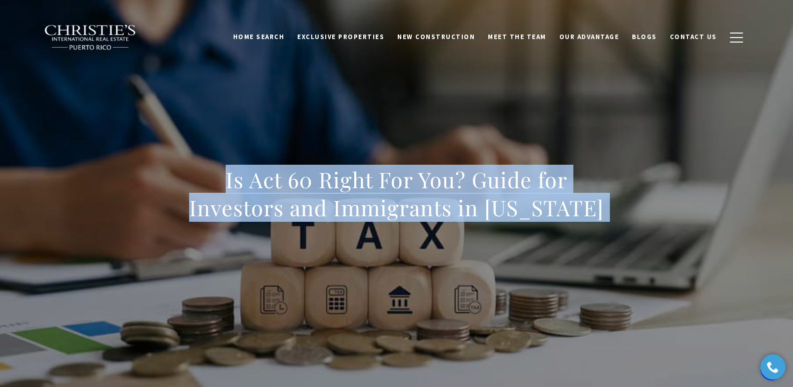
click at [159, 178] on div "Is Act 60 Right For You? Guide for Investors and Immigrants in [US_STATE]" at bounding box center [397, 200] width 701 height 300
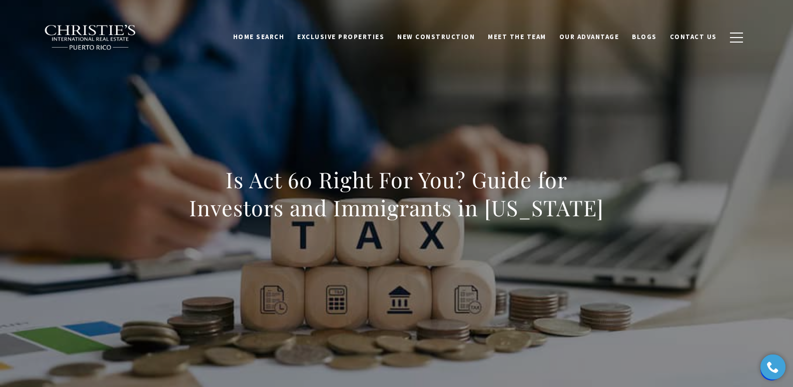
drag, startPoint x: 169, startPoint y: 180, endPoint x: 573, endPoint y: 223, distance: 405.8
click at [573, 223] on div "Is Act 60 Right For You? Guide for Investors and Immigrants in Puerto Rico" at bounding box center [397, 200] width 701 height 300
copy h1 "Is Act 60 Right For You? Guide for Investors and Immigrants in Puerto Rico"
click at [176, 171] on h1 "Is Act 60 Right For You? Guide for Investors and Immigrants in Puerto Rico" at bounding box center [397, 194] width 442 height 56
drag, startPoint x: 172, startPoint y: 177, endPoint x: 571, endPoint y: 208, distance: 400.2
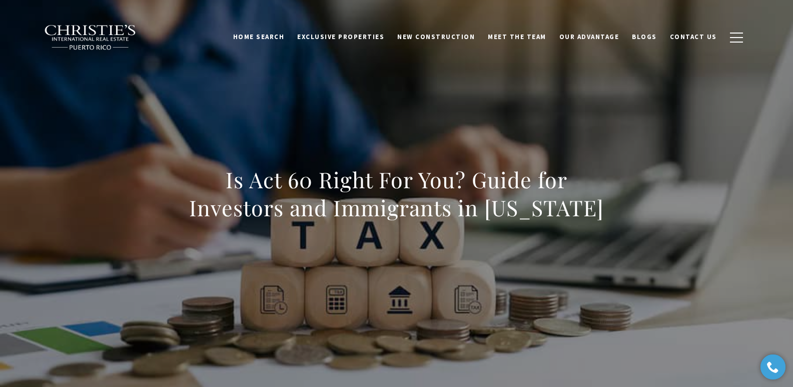
click at [571, 208] on div "Is Act 60 Right For You? Guide for Investors and Immigrants in Puerto Rico" at bounding box center [397, 200] width 701 height 300
copy h1 "Is Act 60 Right For You? Guide for Investors and Immigrants in Puerto Rico"
click at [385, 115] on div "Is Act 60 Right For You? Guide for Investors and Immigrants in [US_STATE]" at bounding box center [397, 200] width 701 height 300
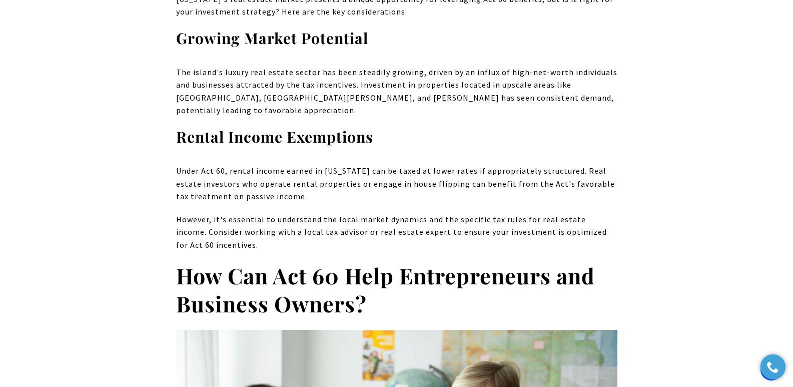
scroll to position [4419, 0]
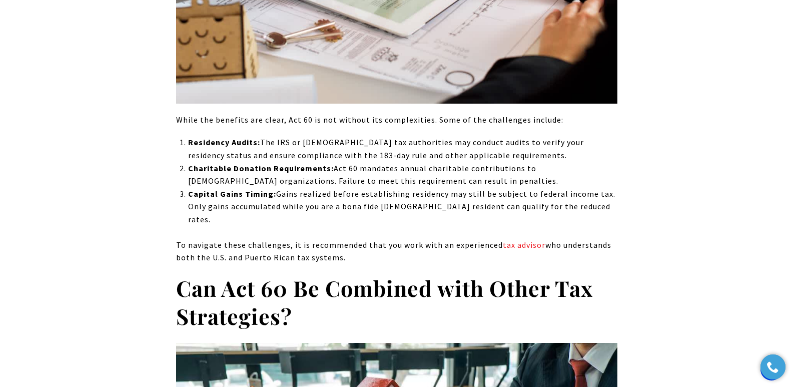
drag, startPoint x: 427, startPoint y: 203, endPoint x: 433, endPoint y: 202, distance: 5.5
click at [432, 239] on p "To navigate these challenges, it is recommended that you work with an experienc…" at bounding box center [397, 252] width 442 height 26
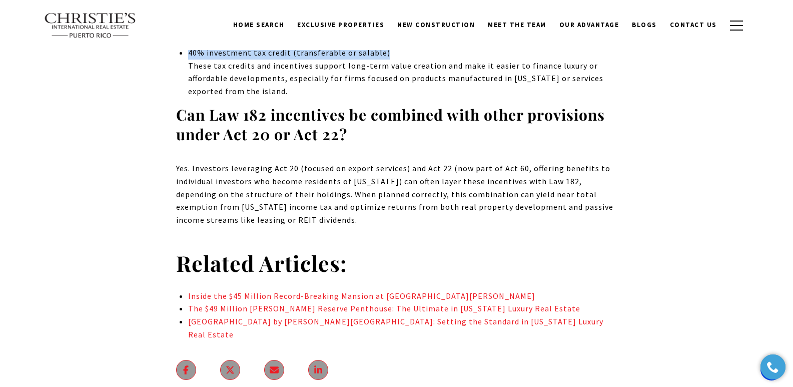
scroll to position [7591, 0]
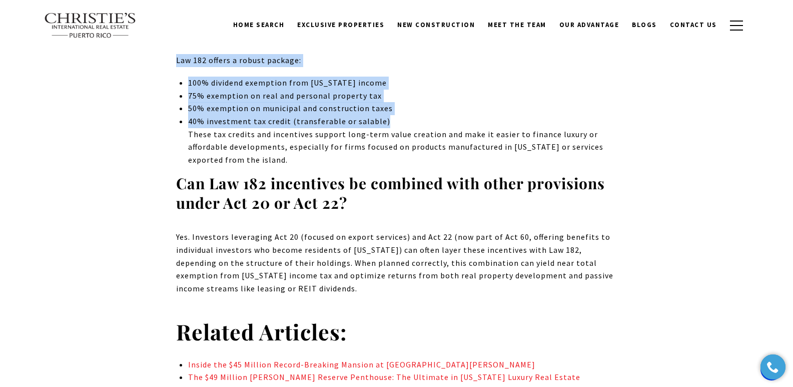
drag, startPoint x: 210, startPoint y: 166, endPoint x: 498, endPoint y: 247, distance: 299.2
copy body "What Is Law 182? New Tax Incentives Reshaping Puerto Rico Real Estate and Urban…"
click at [352, 231] on p "Yes. Investors leveraging Act 20 (focused on export services) and Act 22 (now p…" at bounding box center [397, 263] width 442 height 64
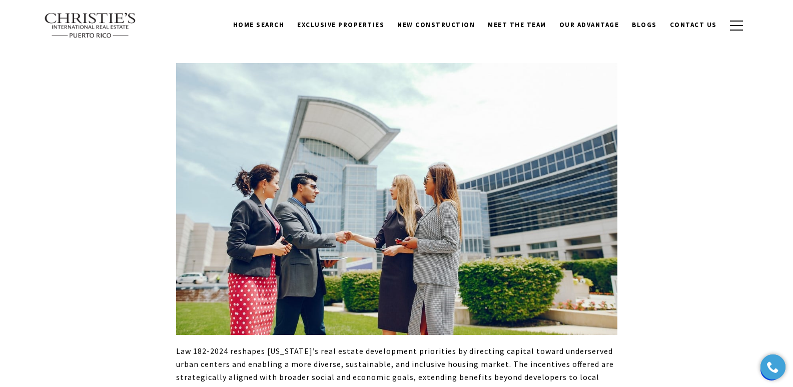
scroll to position [0, 0]
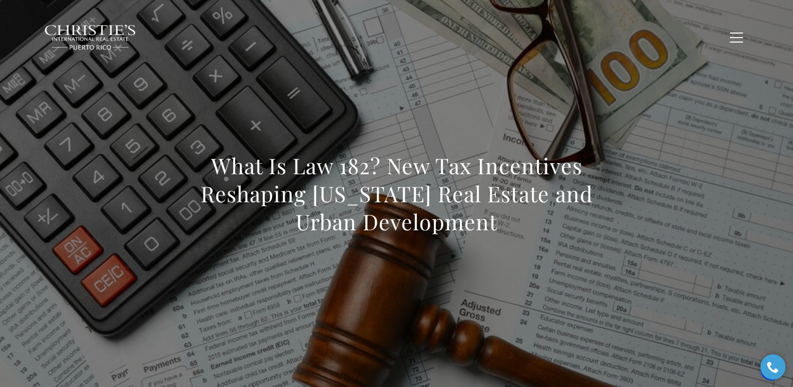
drag, startPoint x: 311, startPoint y: 185, endPoint x: 532, endPoint y: 246, distance: 228.6
click at [532, 246] on div "What Is Law 182? New Tax Incentives Reshaping [US_STATE] Real Estate and Urban …" at bounding box center [397, 200] width 442 height 97
copy h1 "What Is Law 182? New Tax Incentives Reshaping [US_STATE] Real Estate and Urban …"
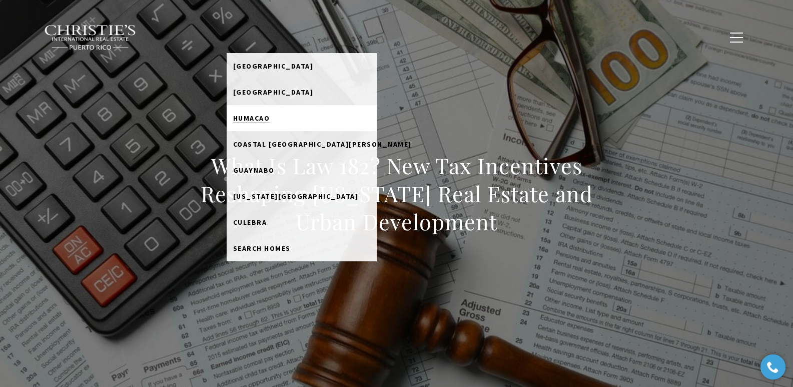
click at [270, 116] on span "Humacao" at bounding box center [251, 118] width 37 height 9
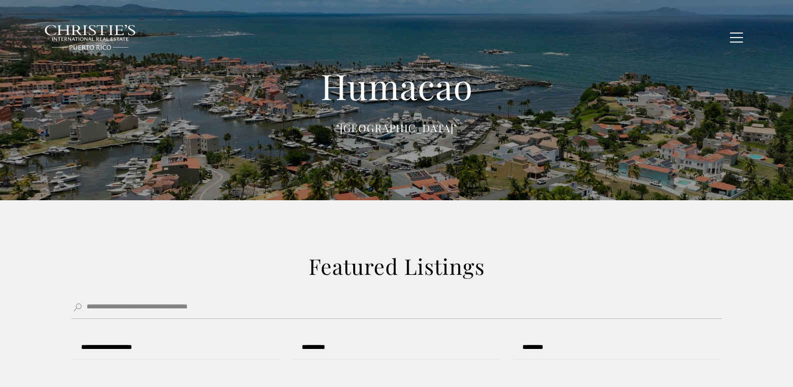
type input "******"
type input "*********"
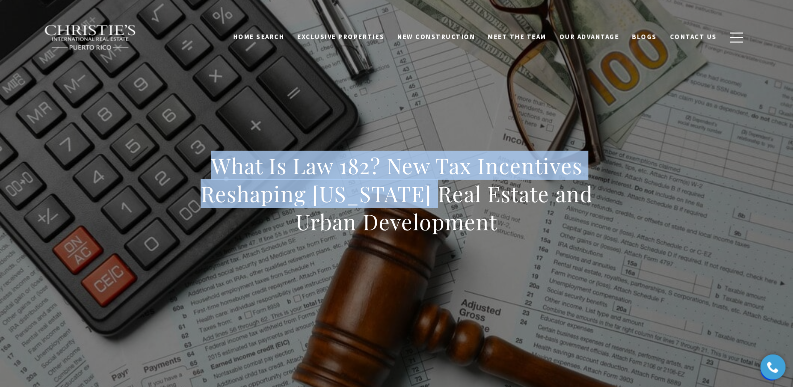
drag, startPoint x: 194, startPoint y: 170, endPoint x: 512, endPoint y: 219, distance: 322.1
click at [512, 219] on h1 "What Is Law 182? New Tax Incentives Reshaping [US_STATE] Real Estate and Urban …" at bounding box center [397, 194] width 442 height 84
copy h1 "What Is Law 182? New Tax Incentives Reshaping [US_STATE] Real Estate and Urban …"
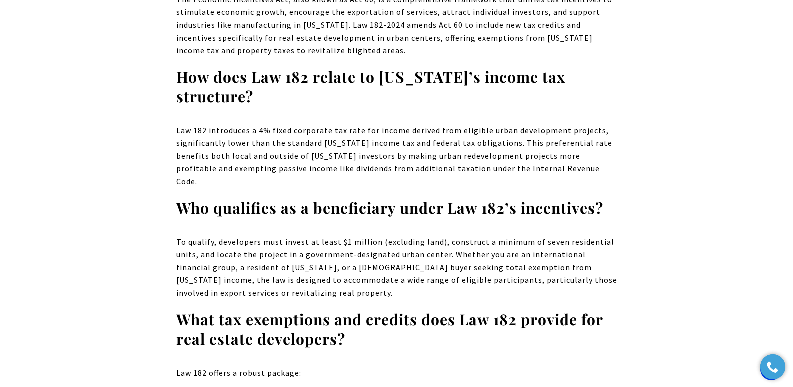
scroll to position [7442, 0]
